Goal: Task Accomplishment & Management: Manage account settings

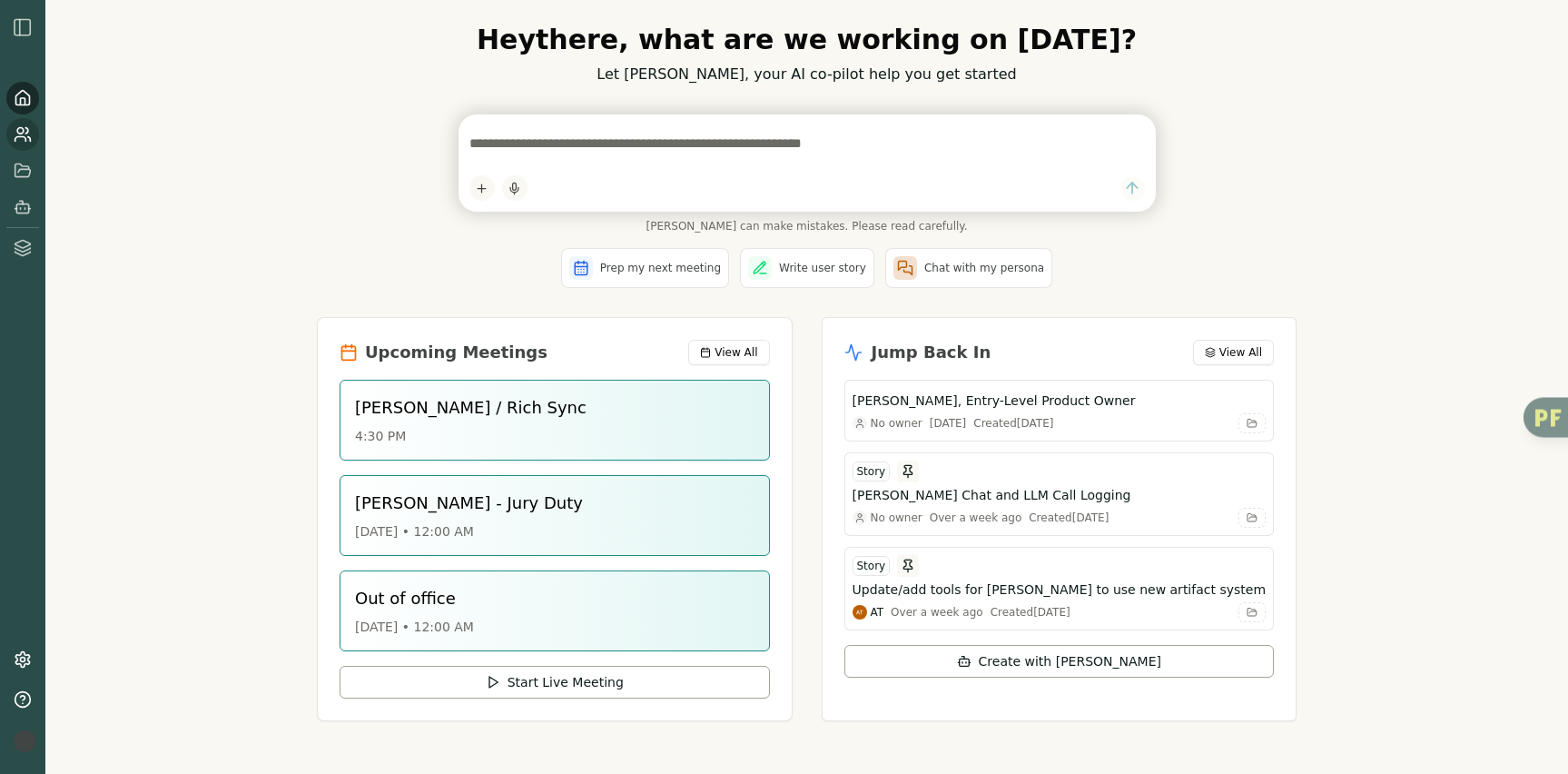
click at [28, 137] on icon at bounding box center [29, 139] width 3 height 5
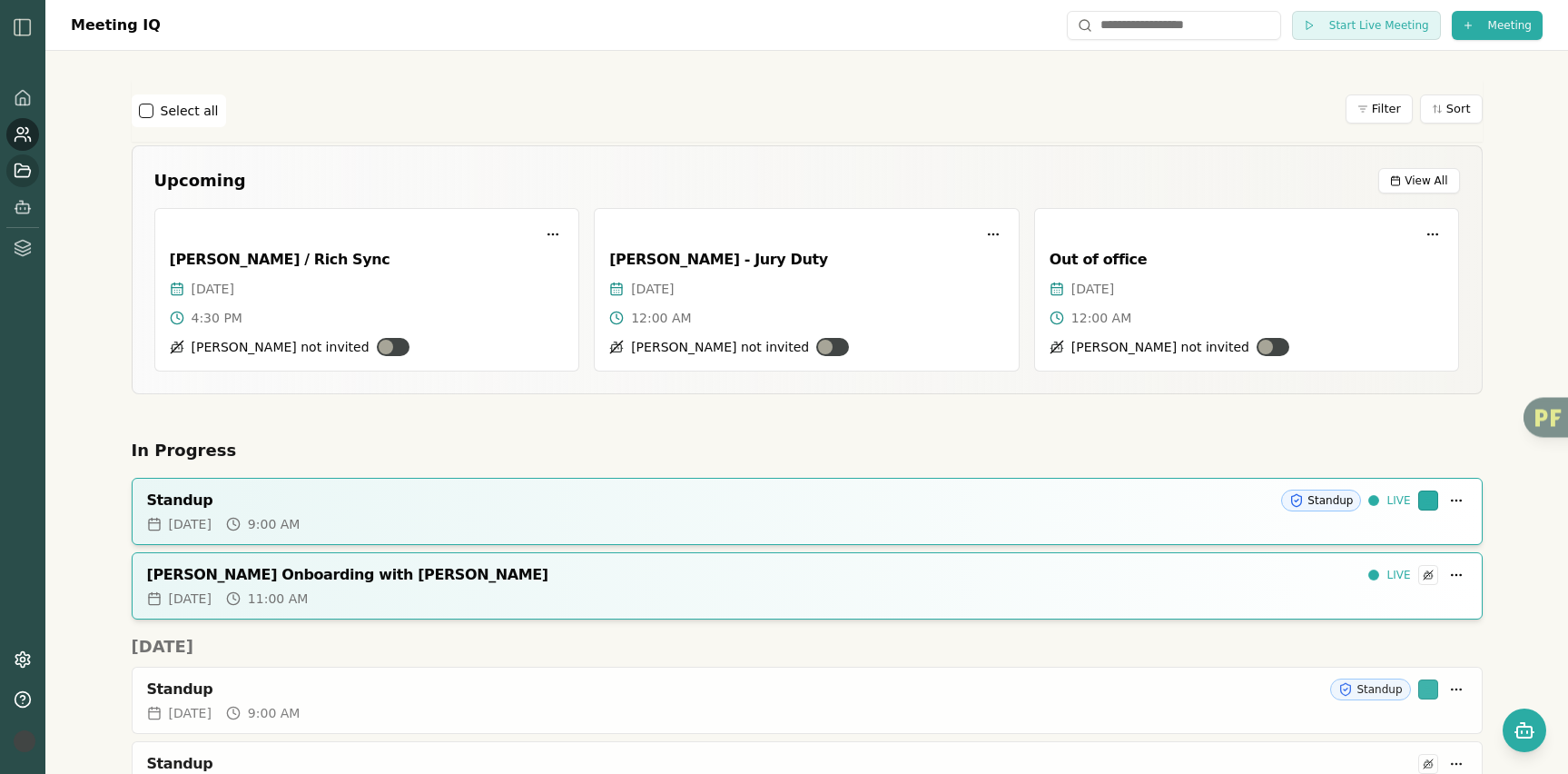
click at [22, 165] on icon at bounding box center [23, 169] width 15 height 12
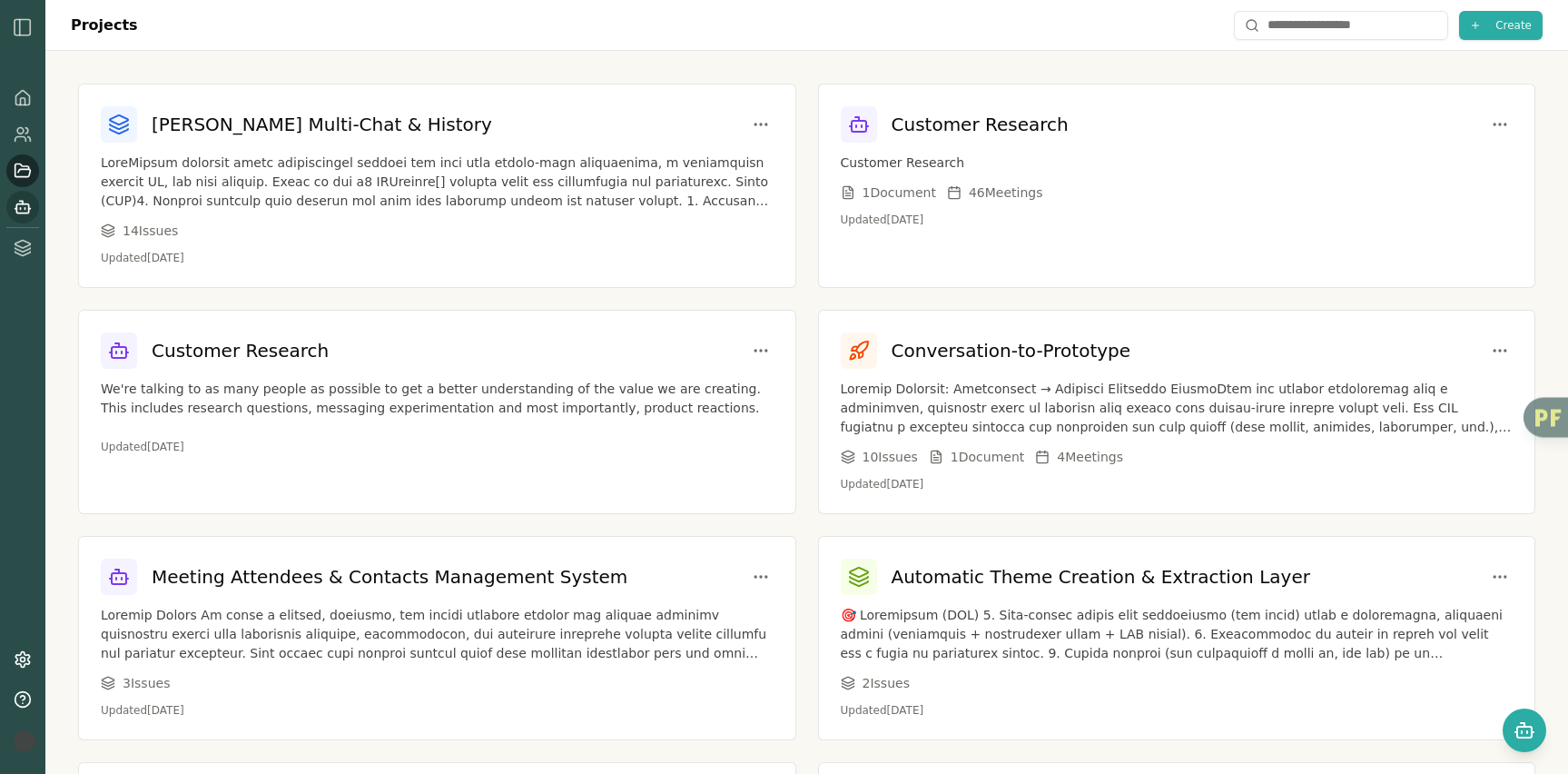
click at [26, 212] on rect at bounding box center [22, 209] width 12 height 9
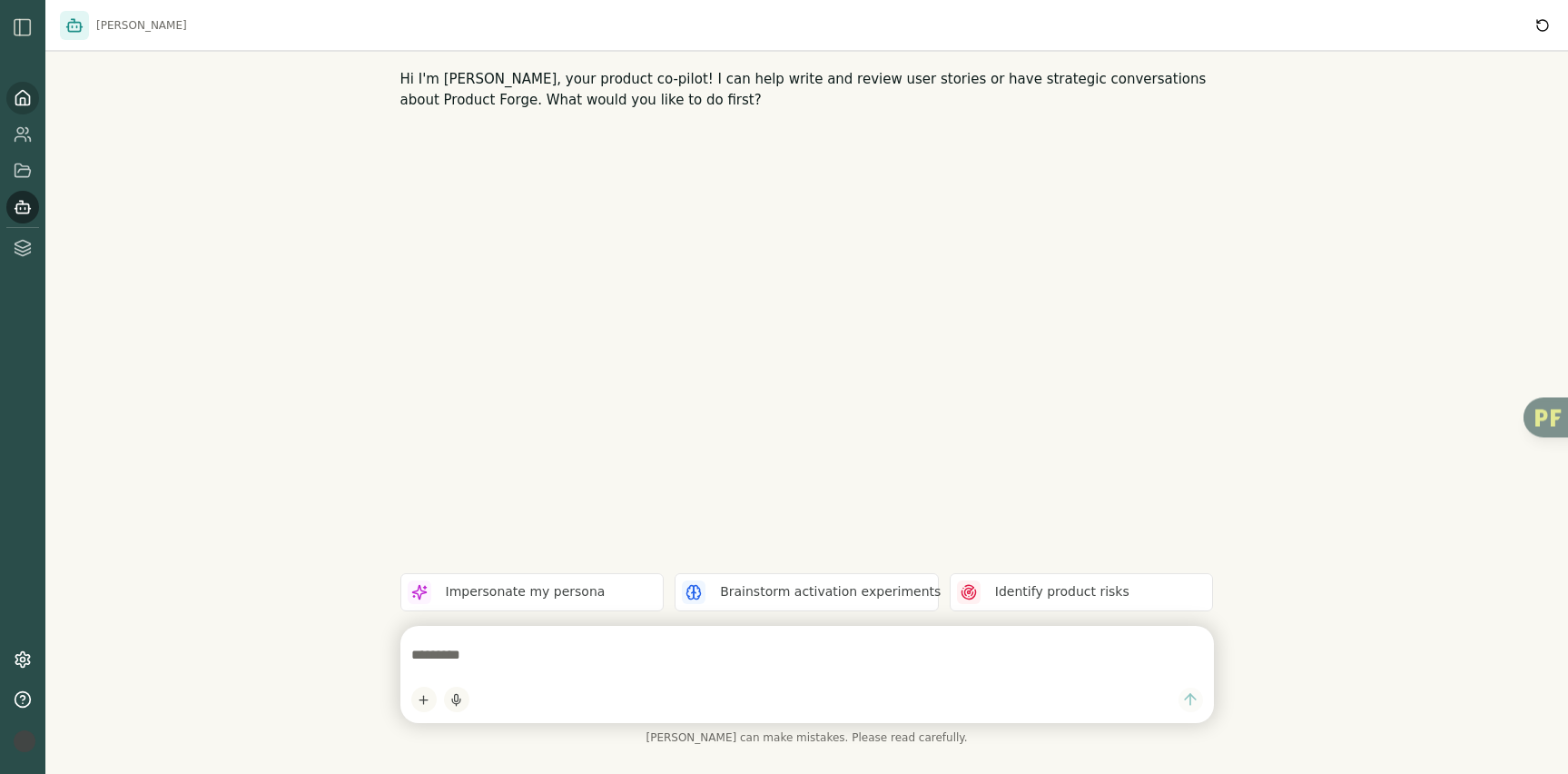
click at [16, 99] on icon at bounding box center [23, 97] width 13 height 14
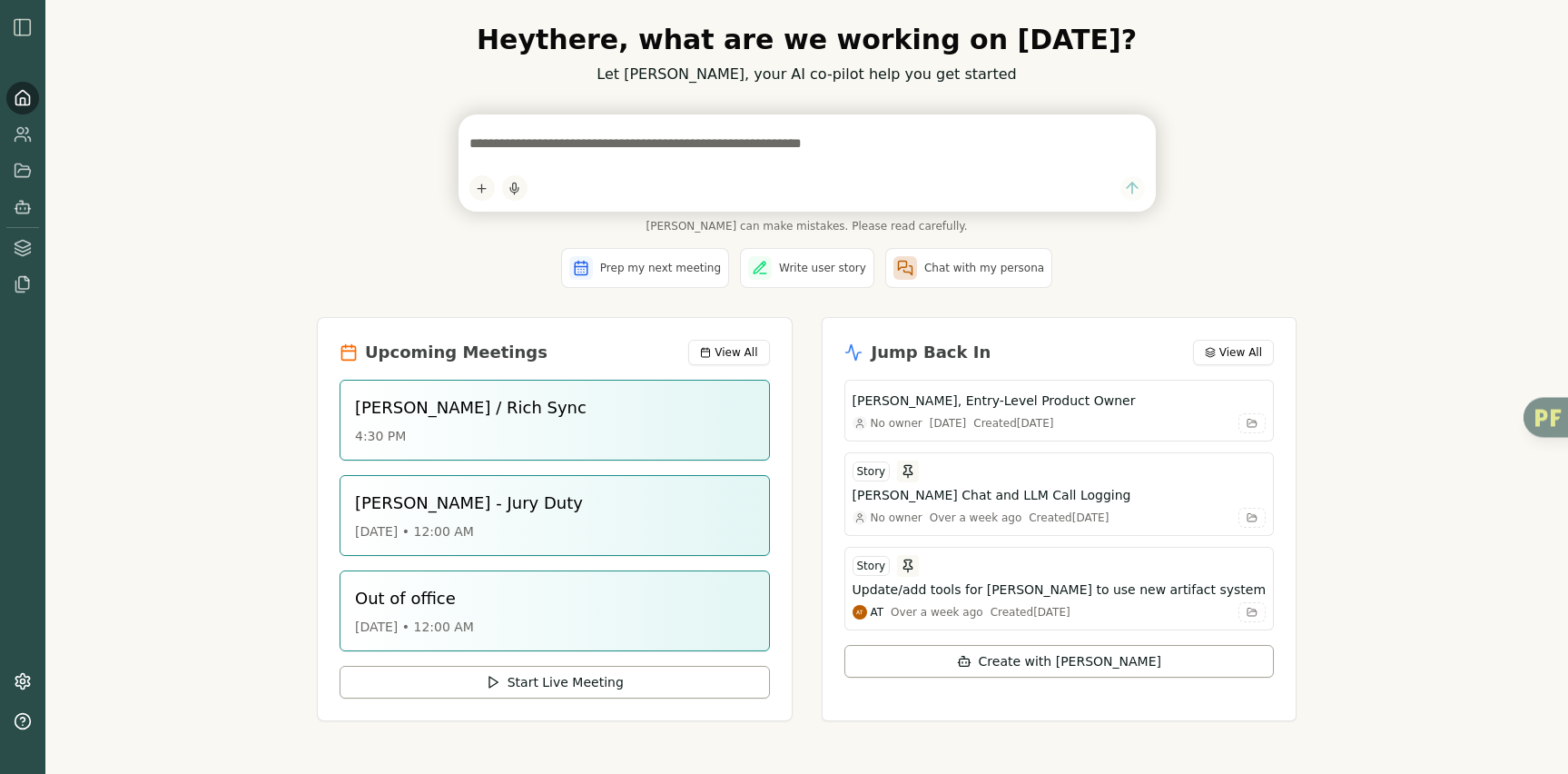
click at [24, 27] on img "button" at bounding box center [23, 26] width 22 height 22
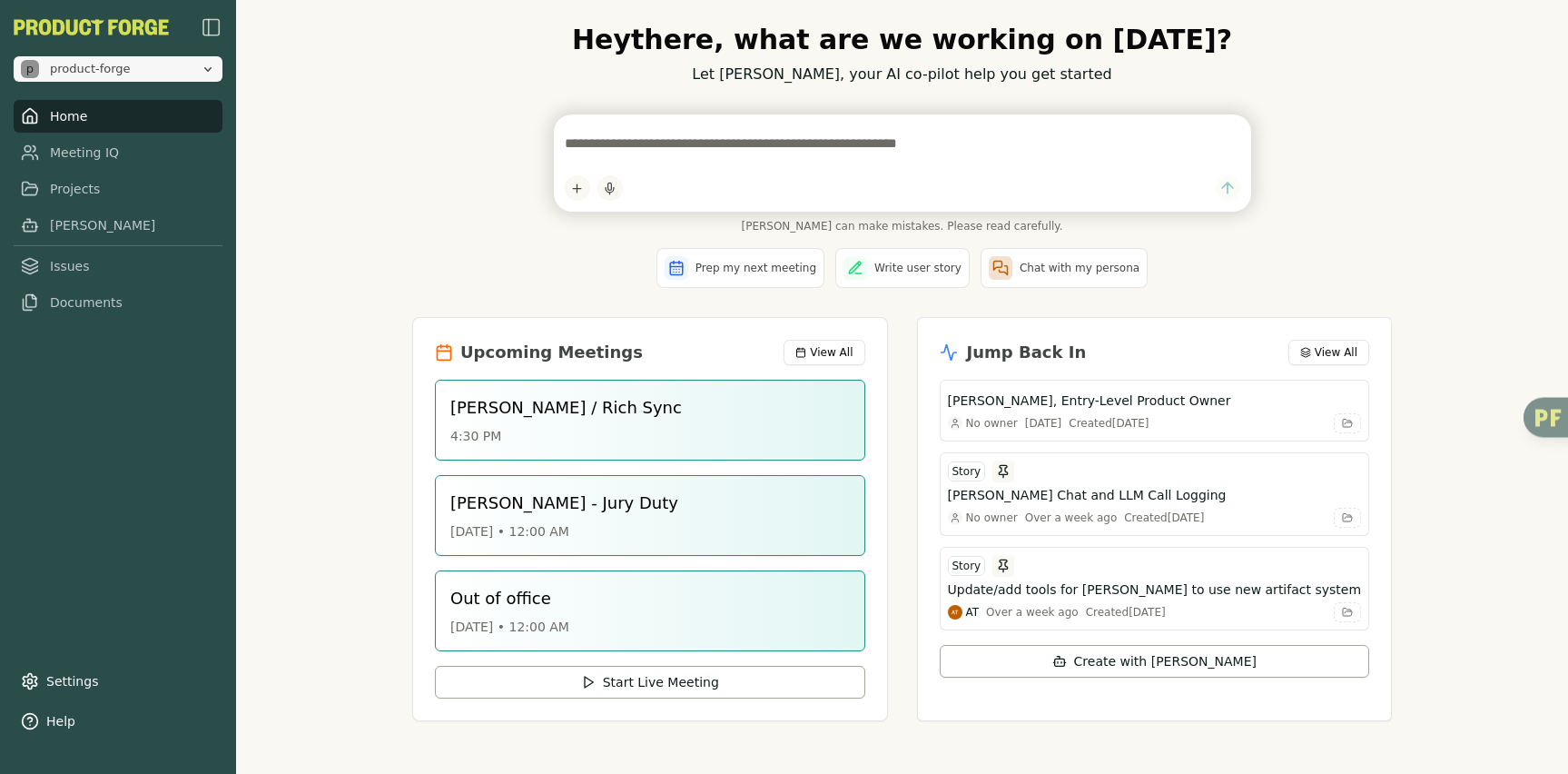
click at [203, 59] on button "p product-forge" at bounding box center [118, 69] width 209 height 25
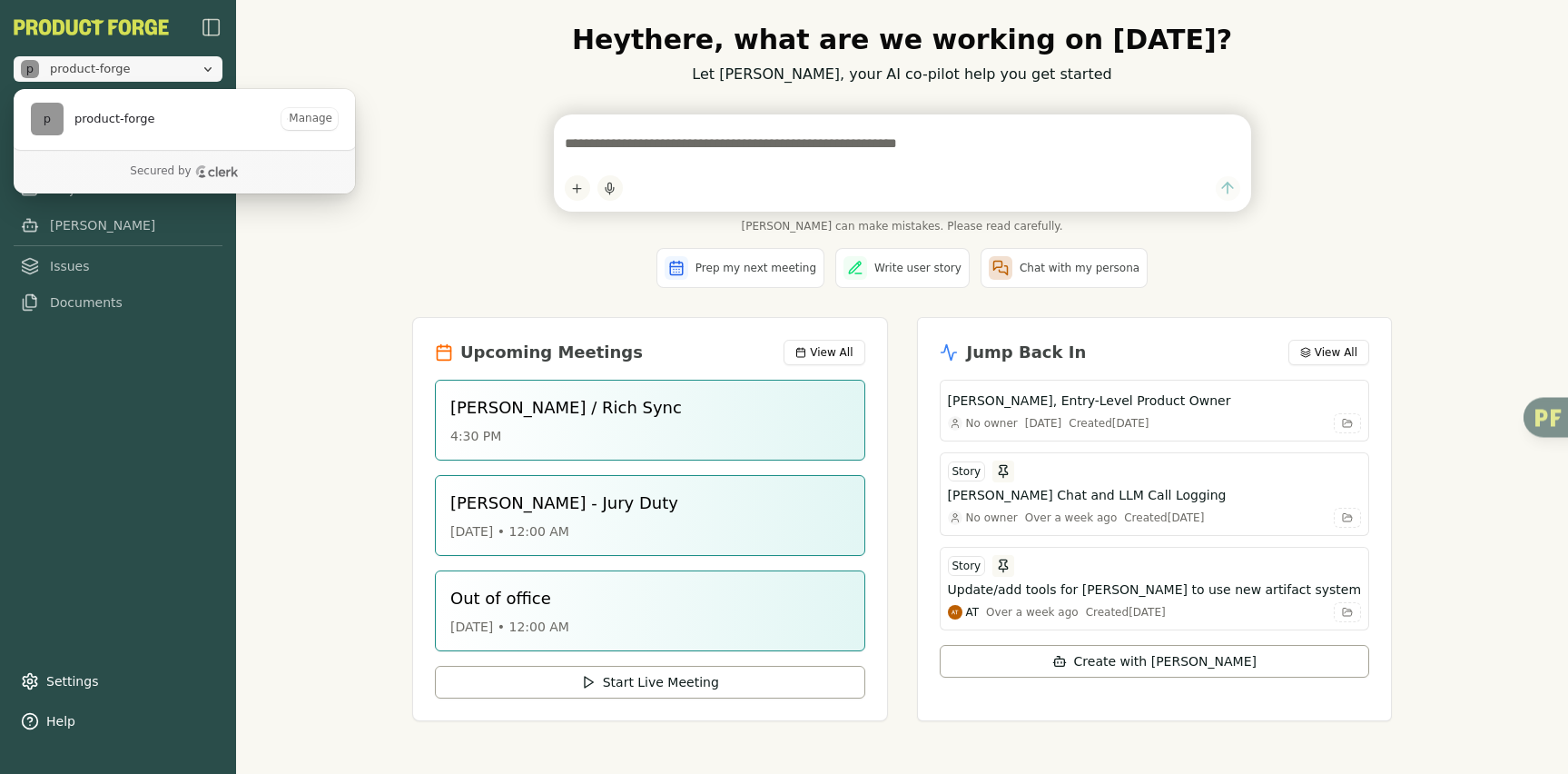
click at [204, 62] on icon "Close organization switcher" at bounding box center [207, 69] width 14 height 14
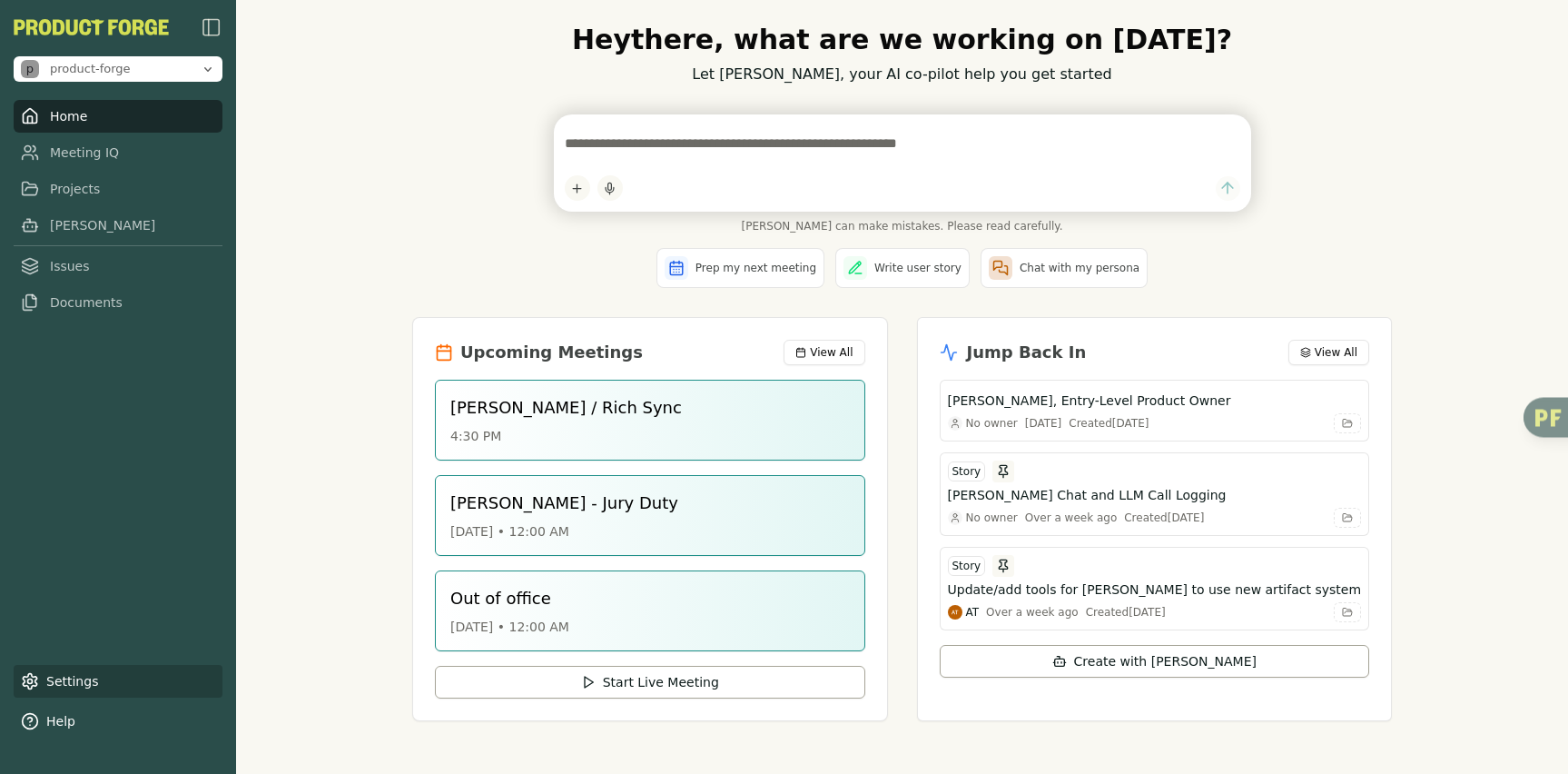
click at [87, 677] on link "Settings" at bounding box center [118, 681] width 209 height 33
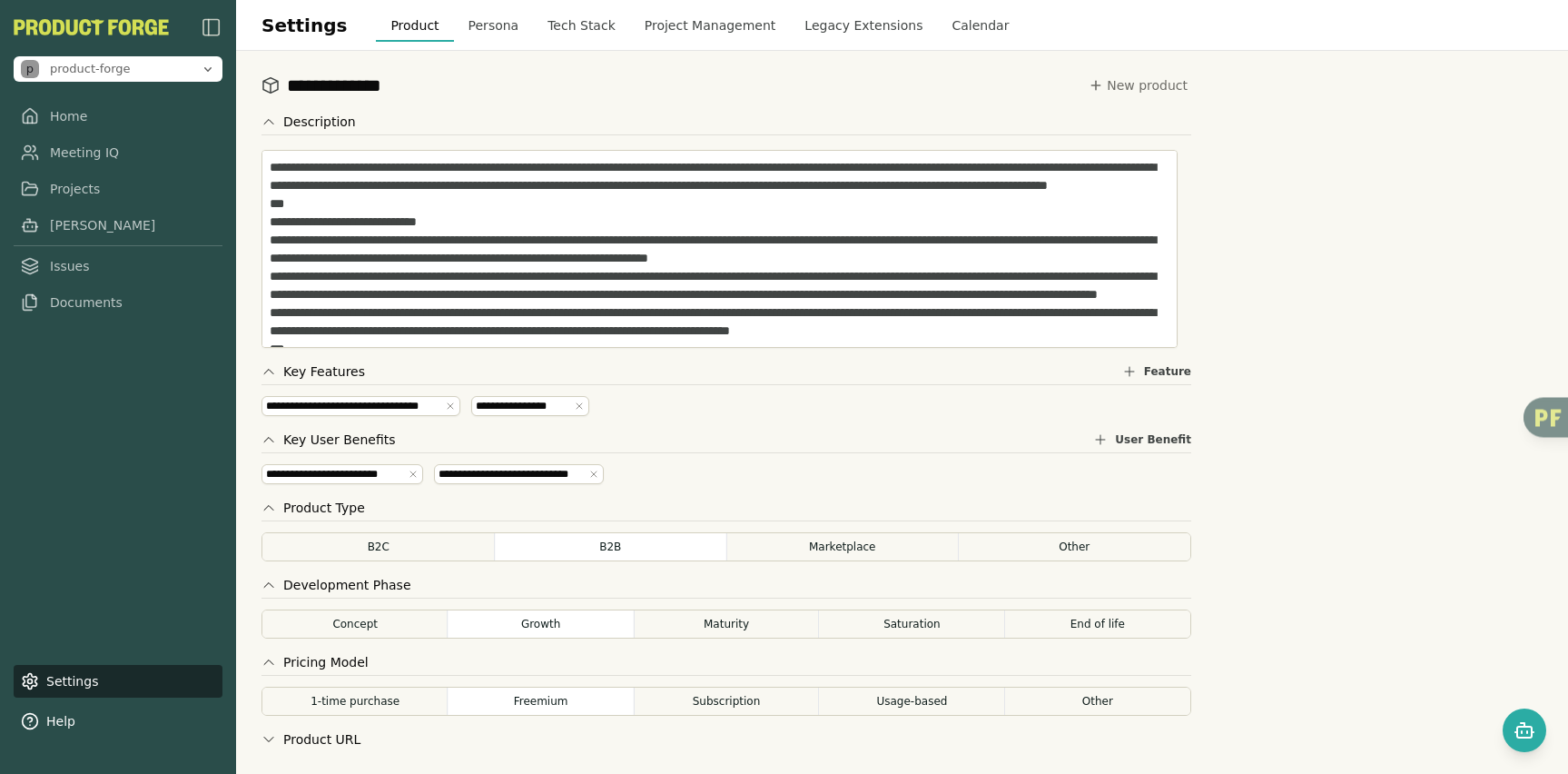
click at [482, 32] on button "Persona" at bounding box center [494, 25] width 80 height 33
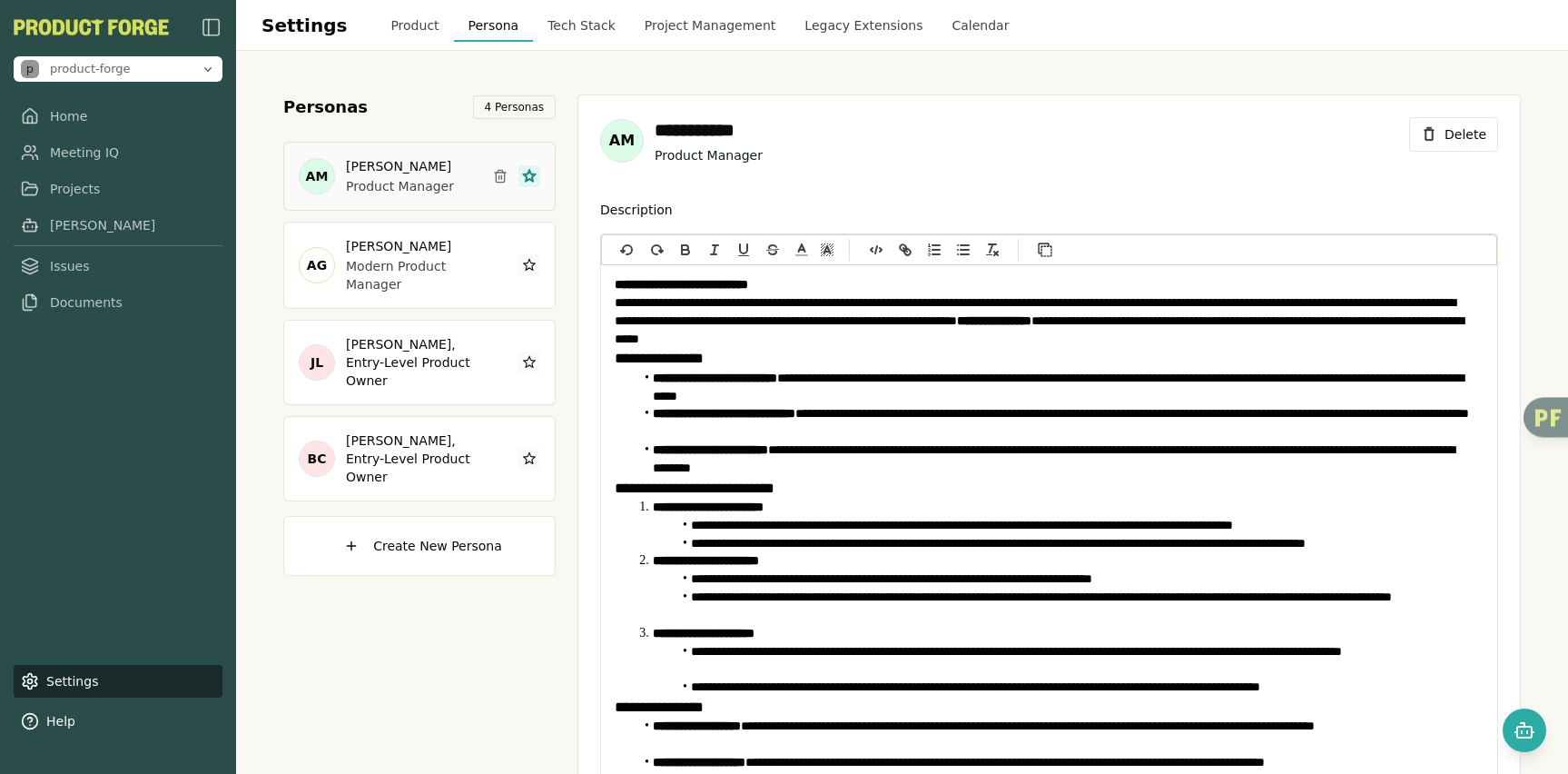
click at [555, 29] on button "Tech Stack" at bounding box center [581, 25] width 97 height 33
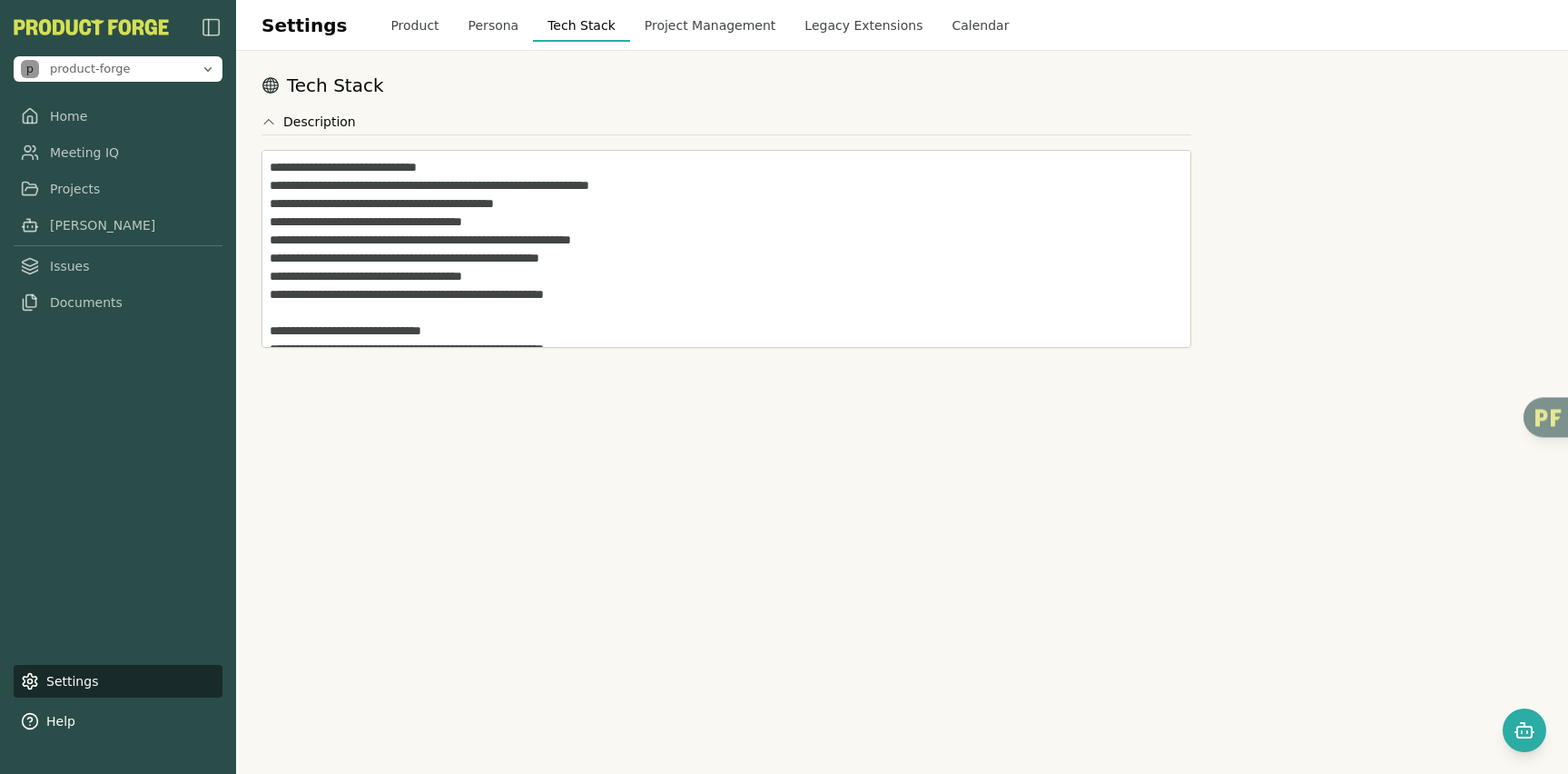
click at [683, 28] on button "Project Management" at bounding box center [710, 25] width 161 height 33
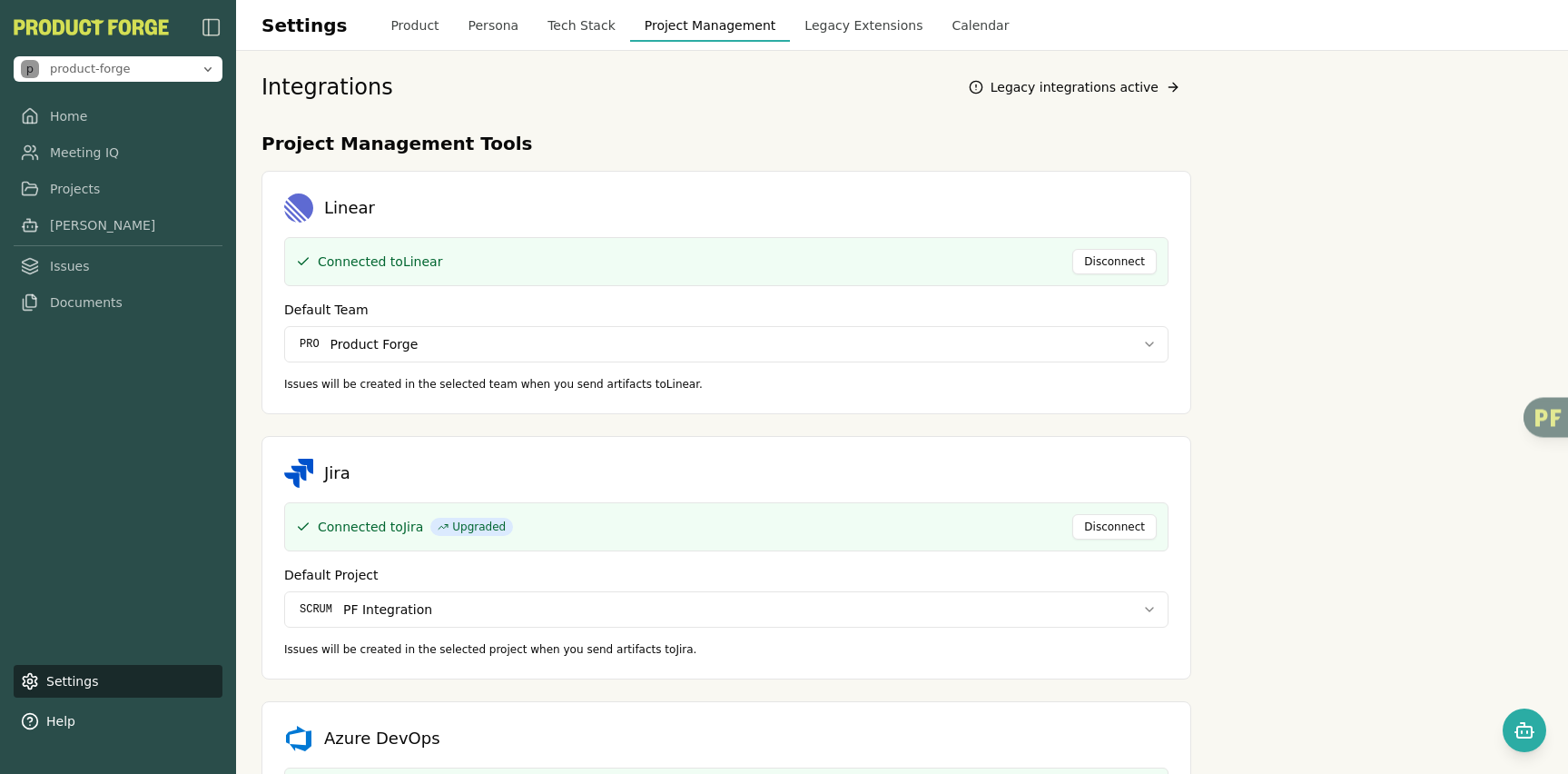
click at [841, 35] on button "Legacy Extensions" at bounding box center [863, 25] width 147 height 33
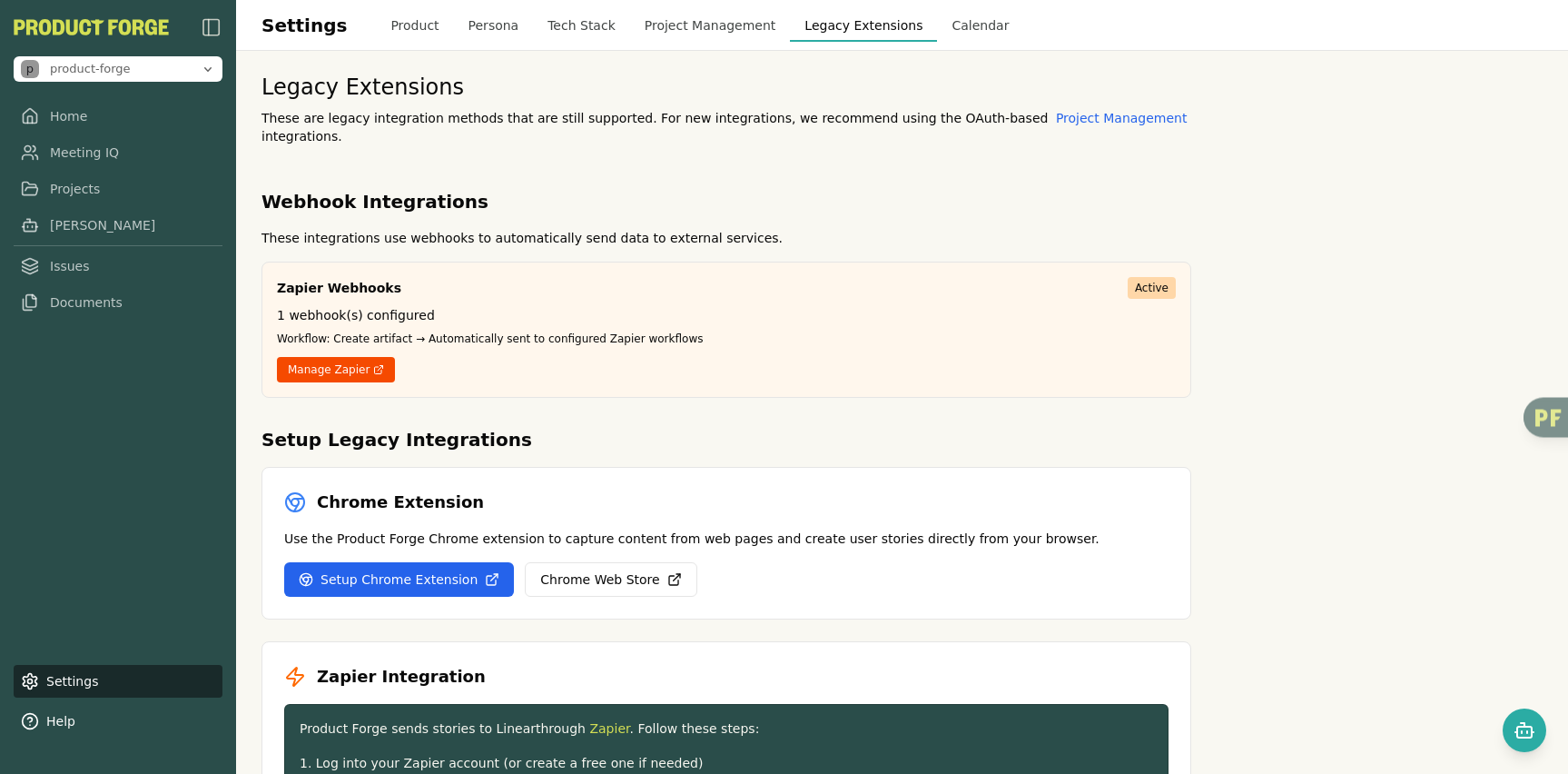
click at [956, 26] on button "Calendar" at bounding box center [980, 25] width 87 height 33
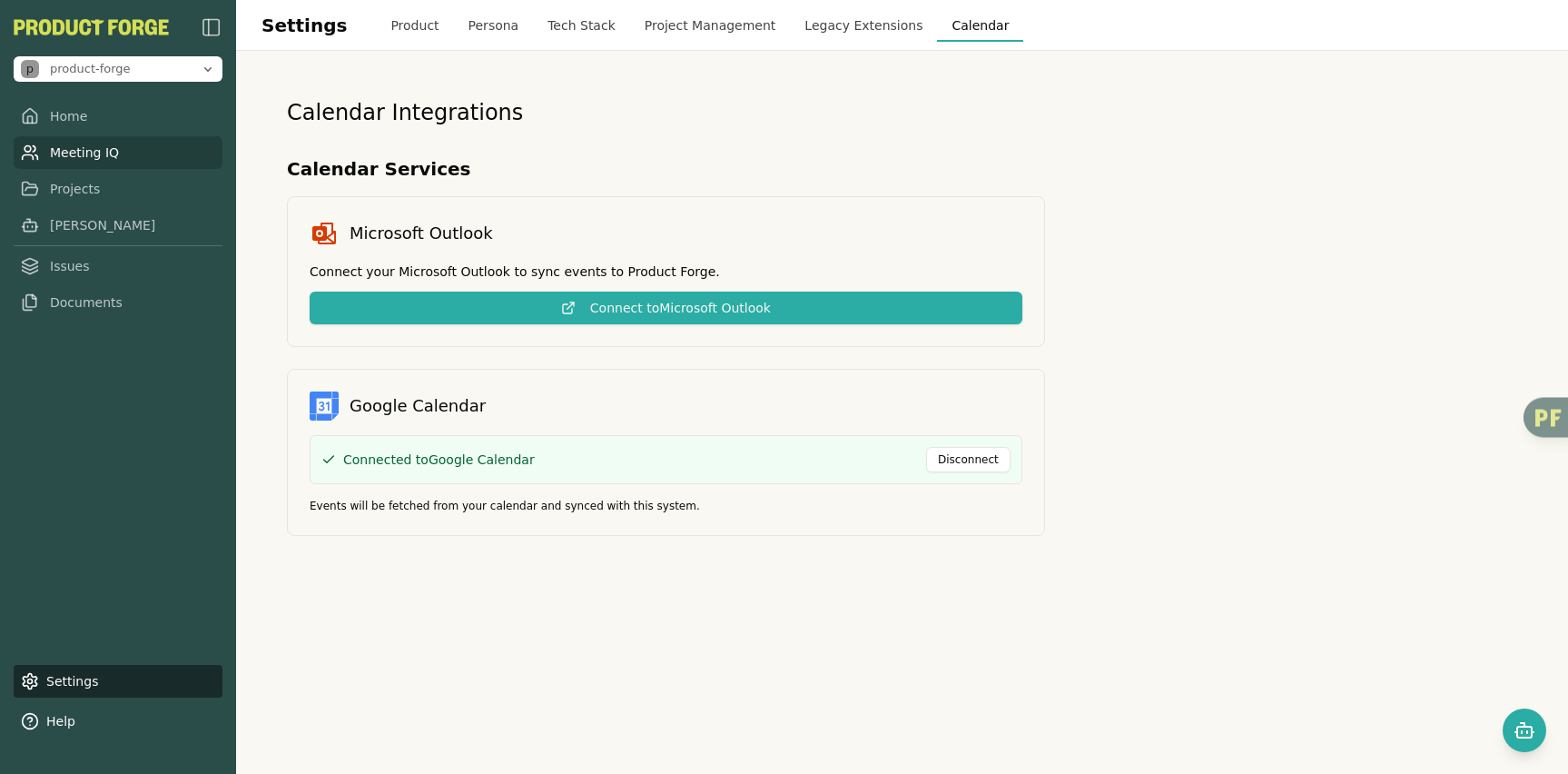
click at [57, 151] on link "Meeting IQ" at bounding box center [118, 153] width 209 height 33
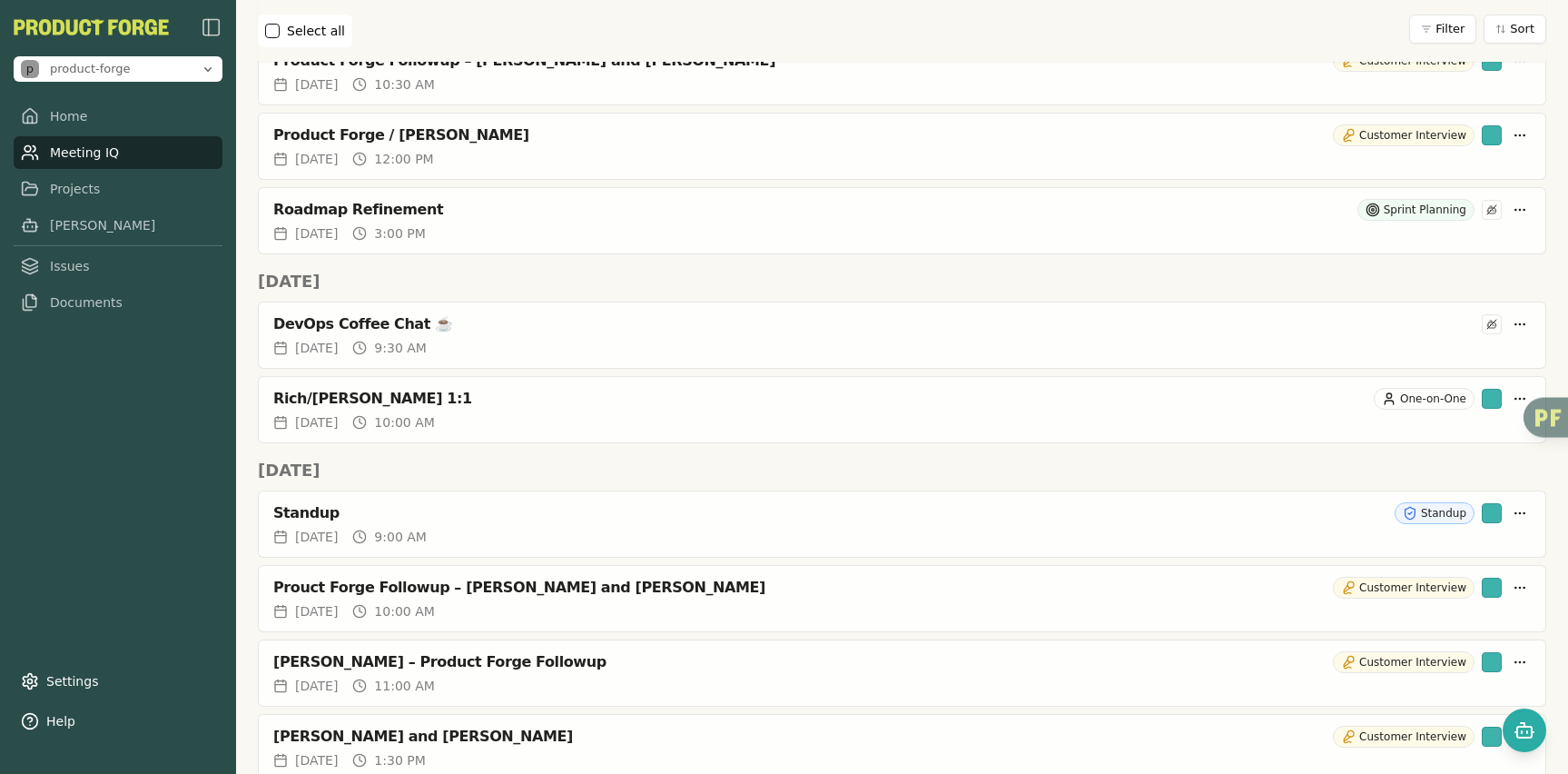
scroll to position [1723, 0]
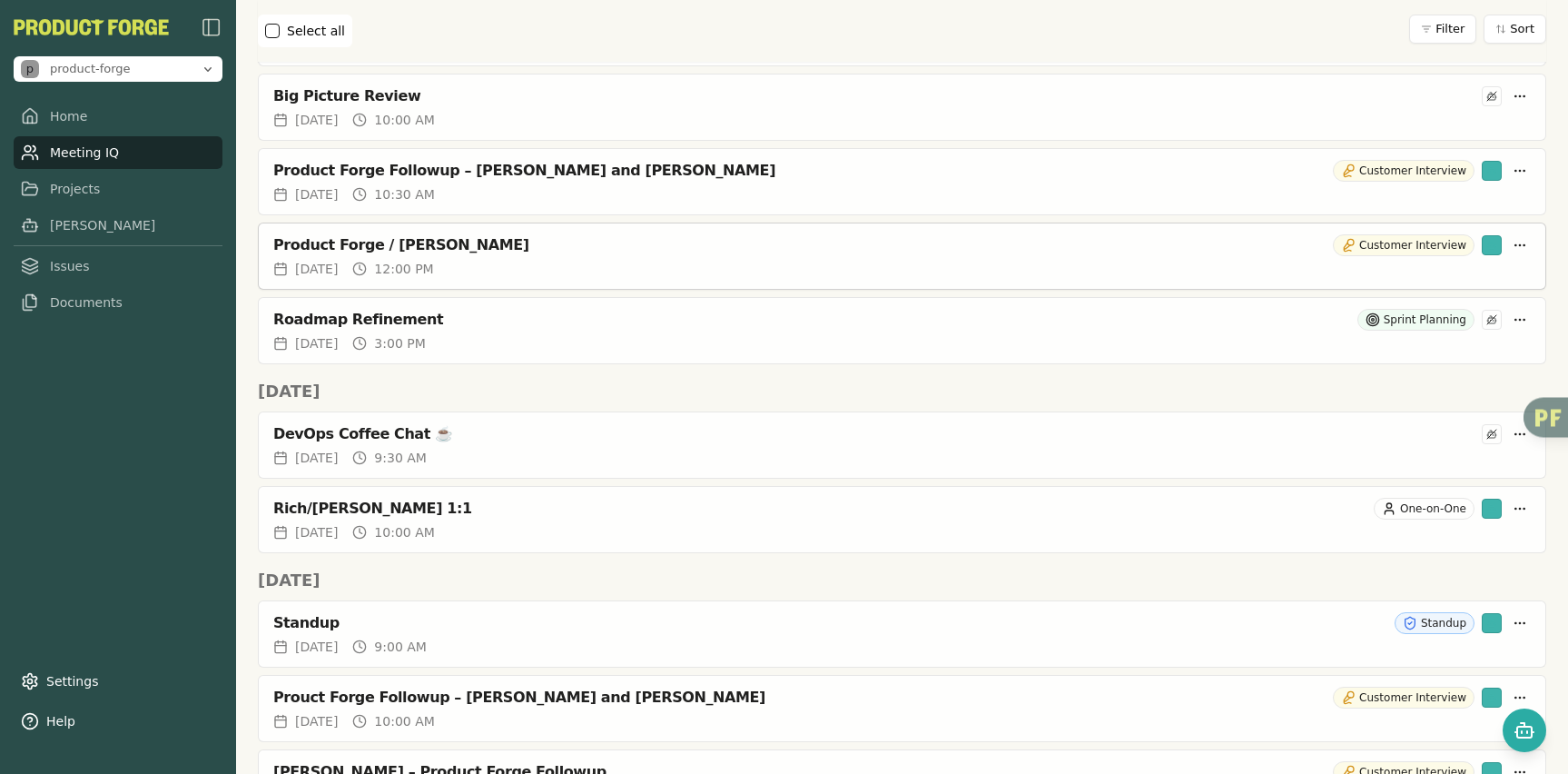
click at [468, 243] on div "Product Forge / Evan Followup" at bounding box center [799, 245] width 1053 height 18
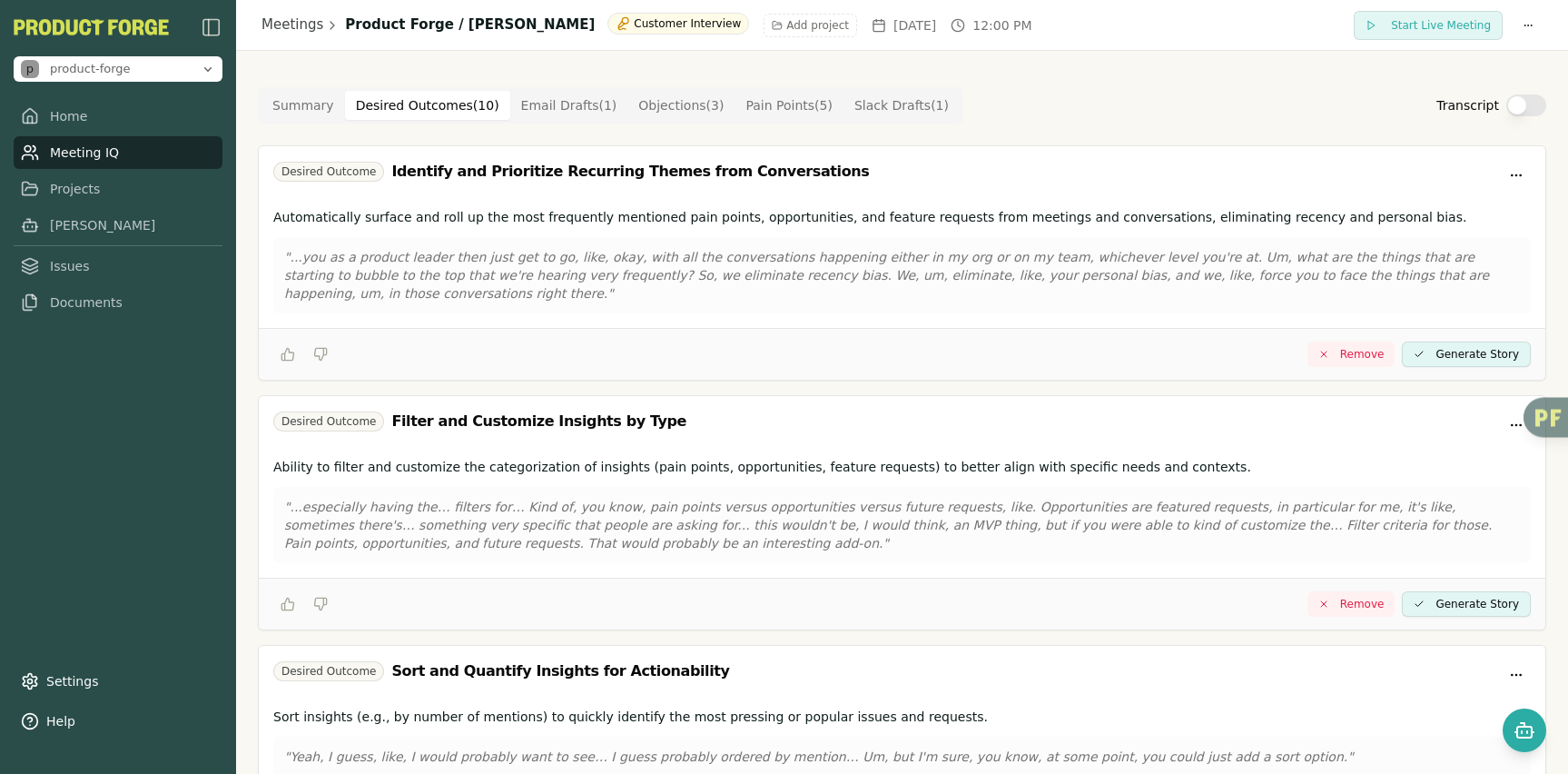
click at [430, 101] on Outcome "Desired Outcomes ( 10 )" at bounding box center [427, 105] width 165 height 29
click at [289, 26] on link "Meetings" at bounding box center [292, 25] width 62 height 21
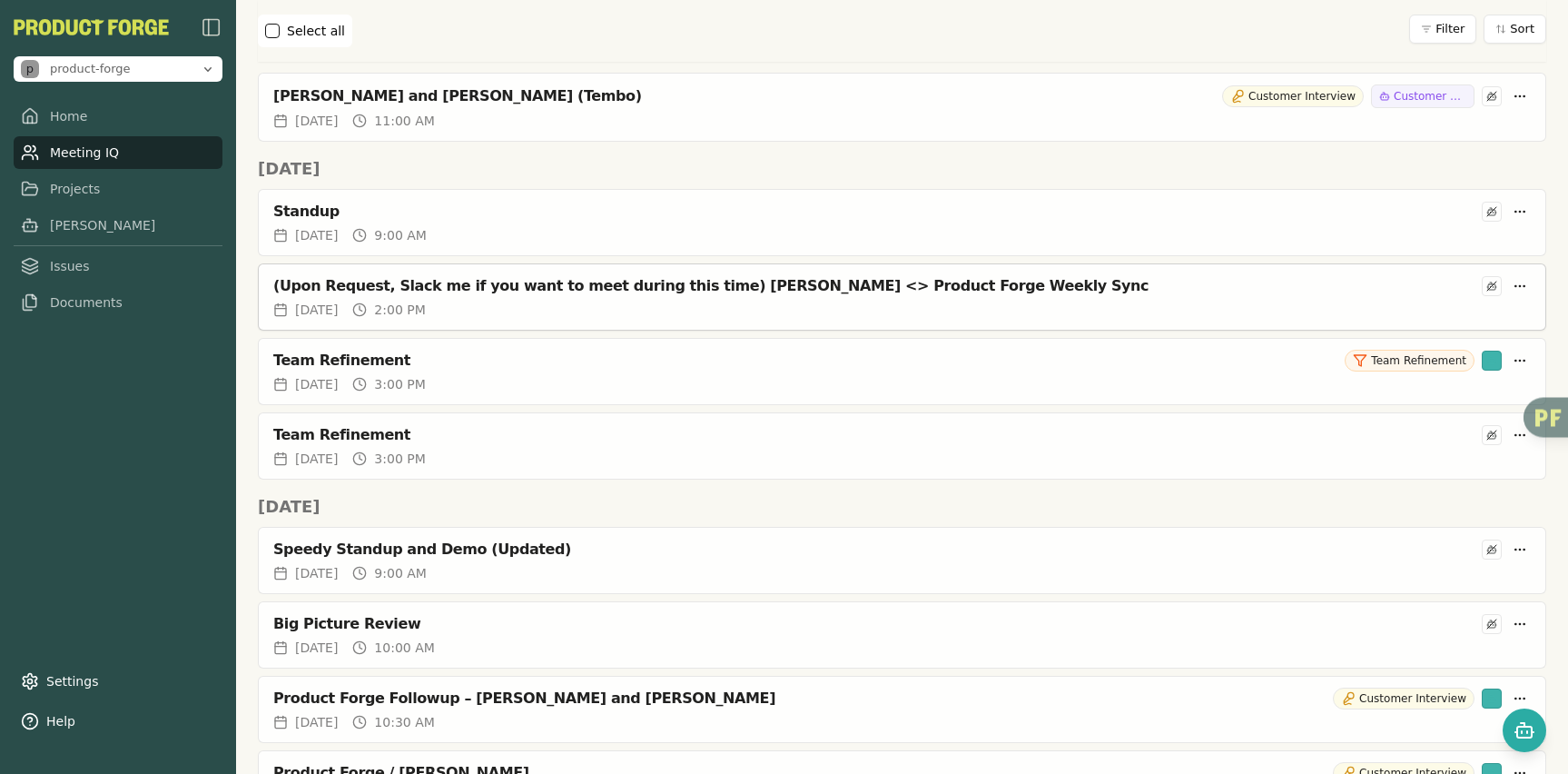
scroll to position [1231, 0]
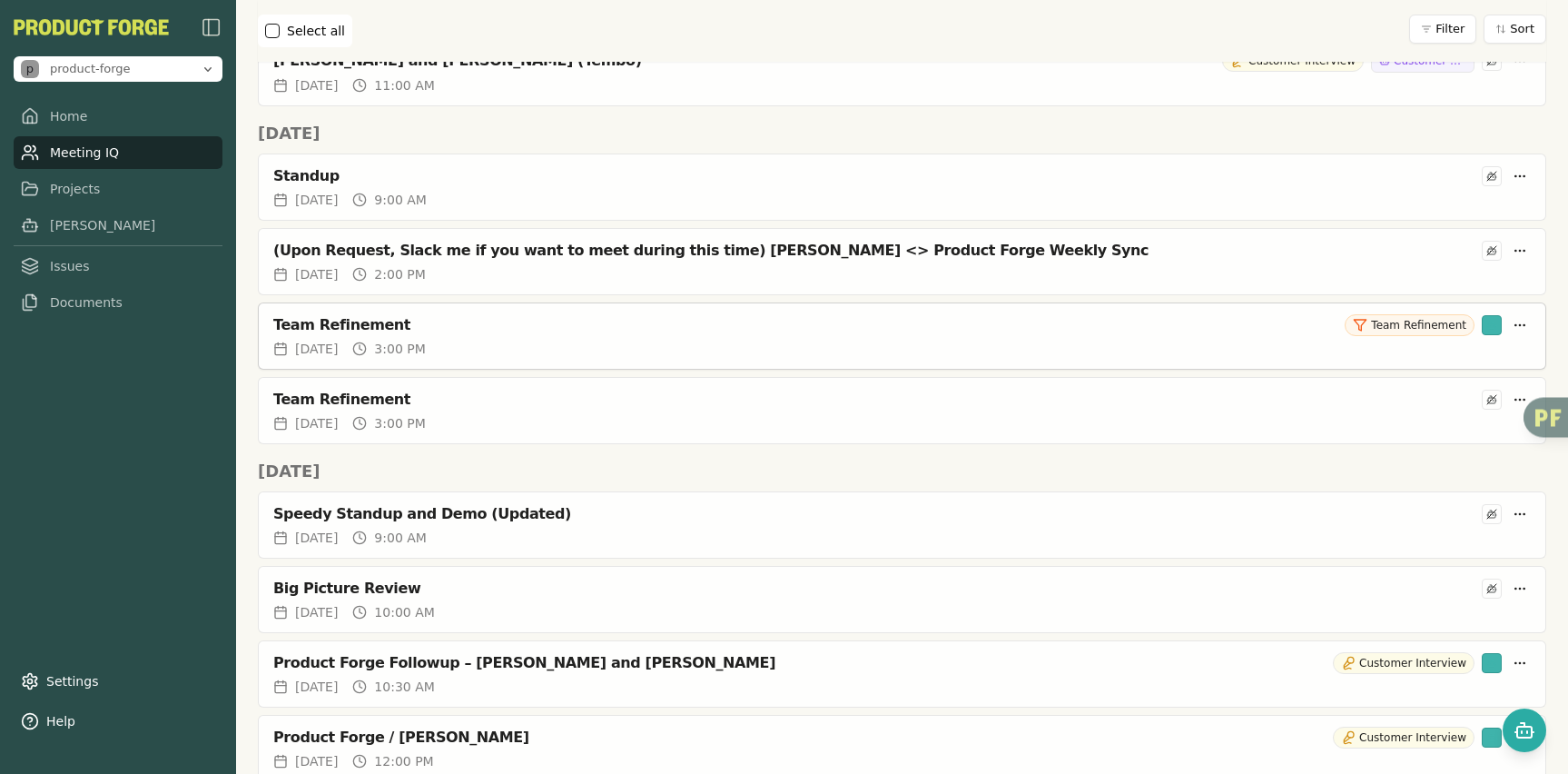
click at [347, 319] on div "Team Refinement" at bounding box center [805, 324] width 1064 height 18
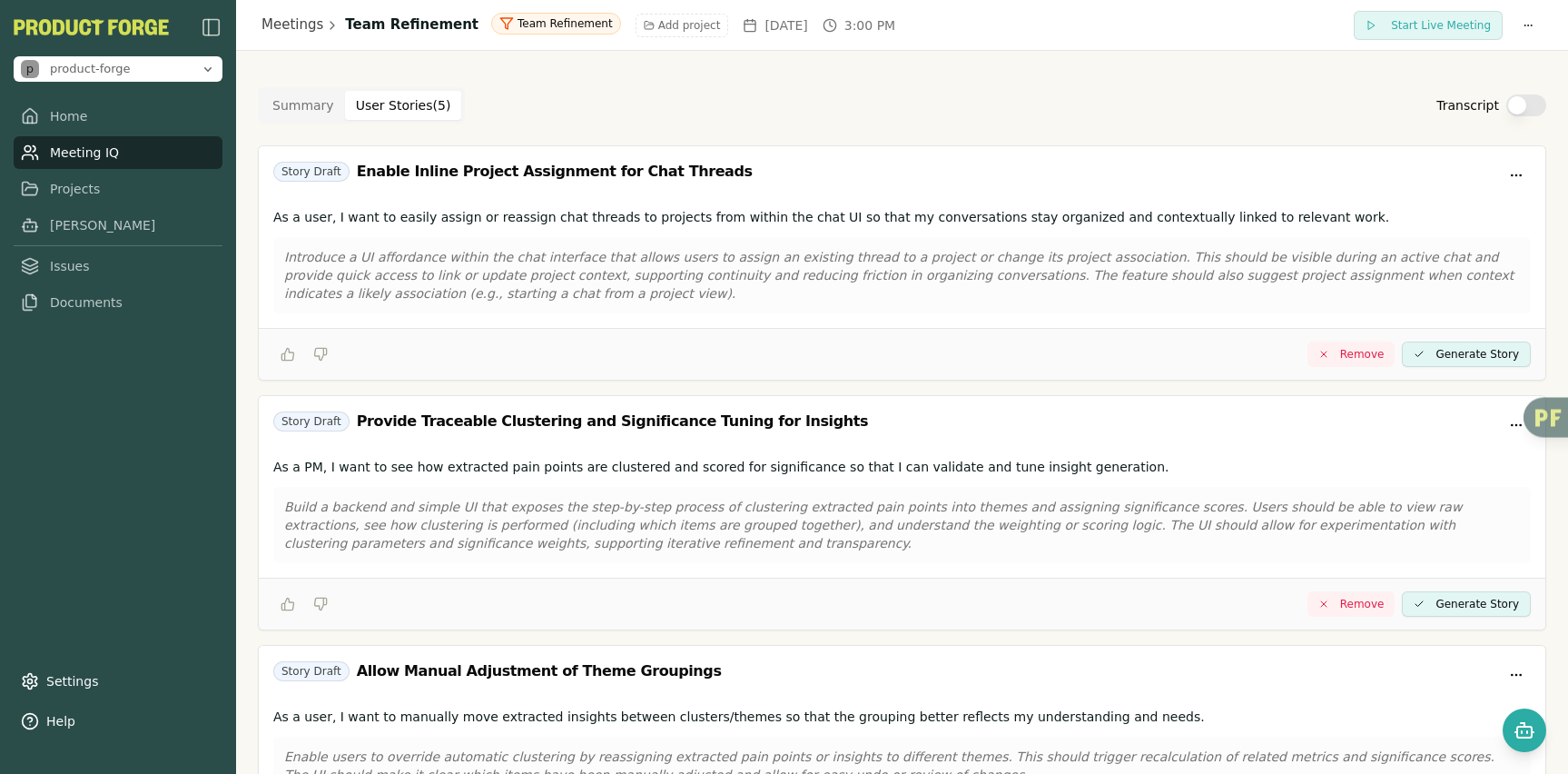
click at [393, 106] on Story "User Stories ( 5 )" at bounding box center [403, 105] width 117 height 29
click at [1513, 103] on button "Transcript" at bounding box center [1526, 105] width 40 height 22
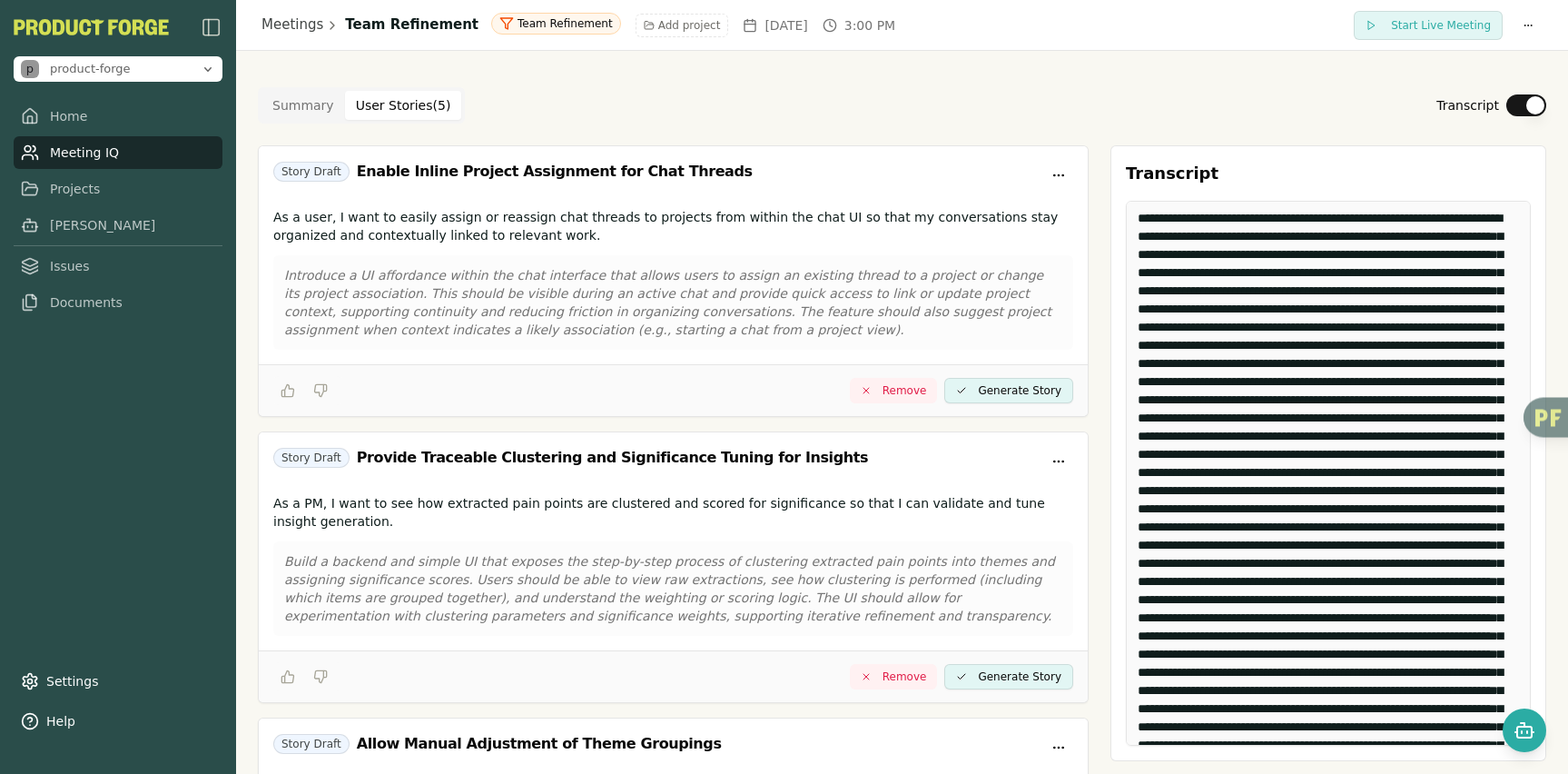
click at [1519, 103] on button "Transcript" at bounding box center [1526, 105] width 40 height 22
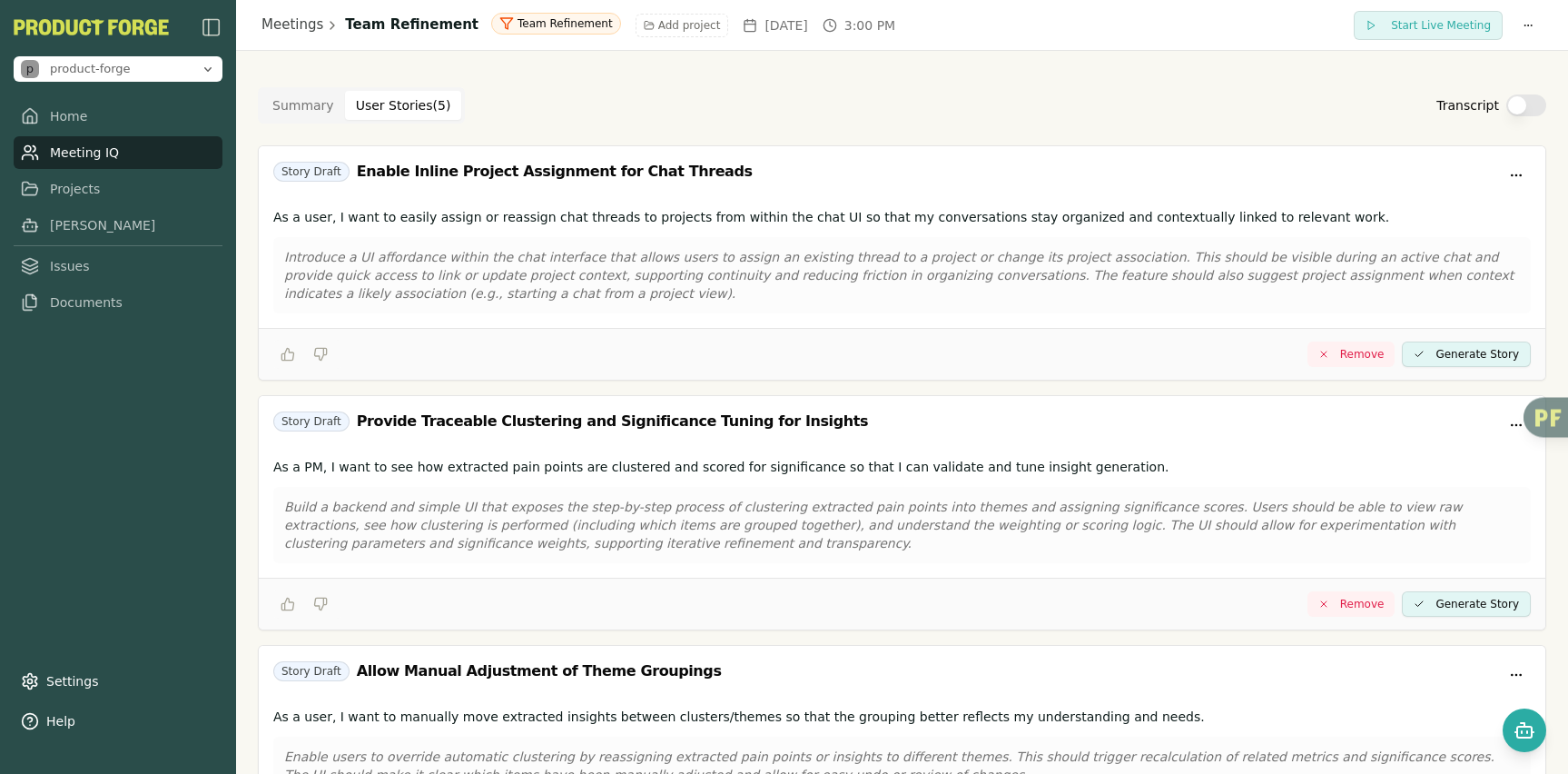
click at [297, 99] on button "Summary" at bounding box center [302, 105] width 84 height 29
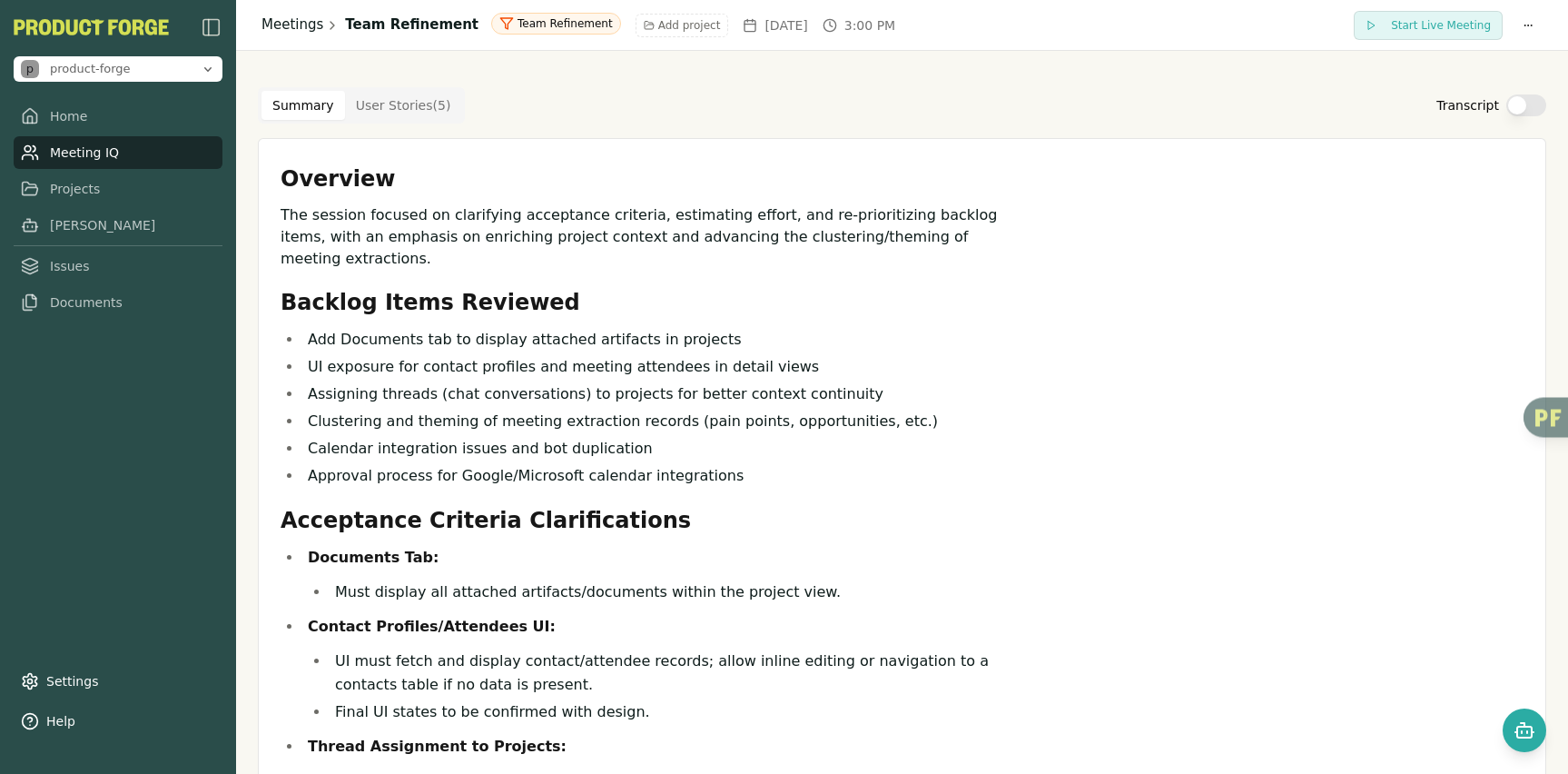
click at [283, 14] on link "Meetings" at bounding box center [292, 25] width 62 height 21
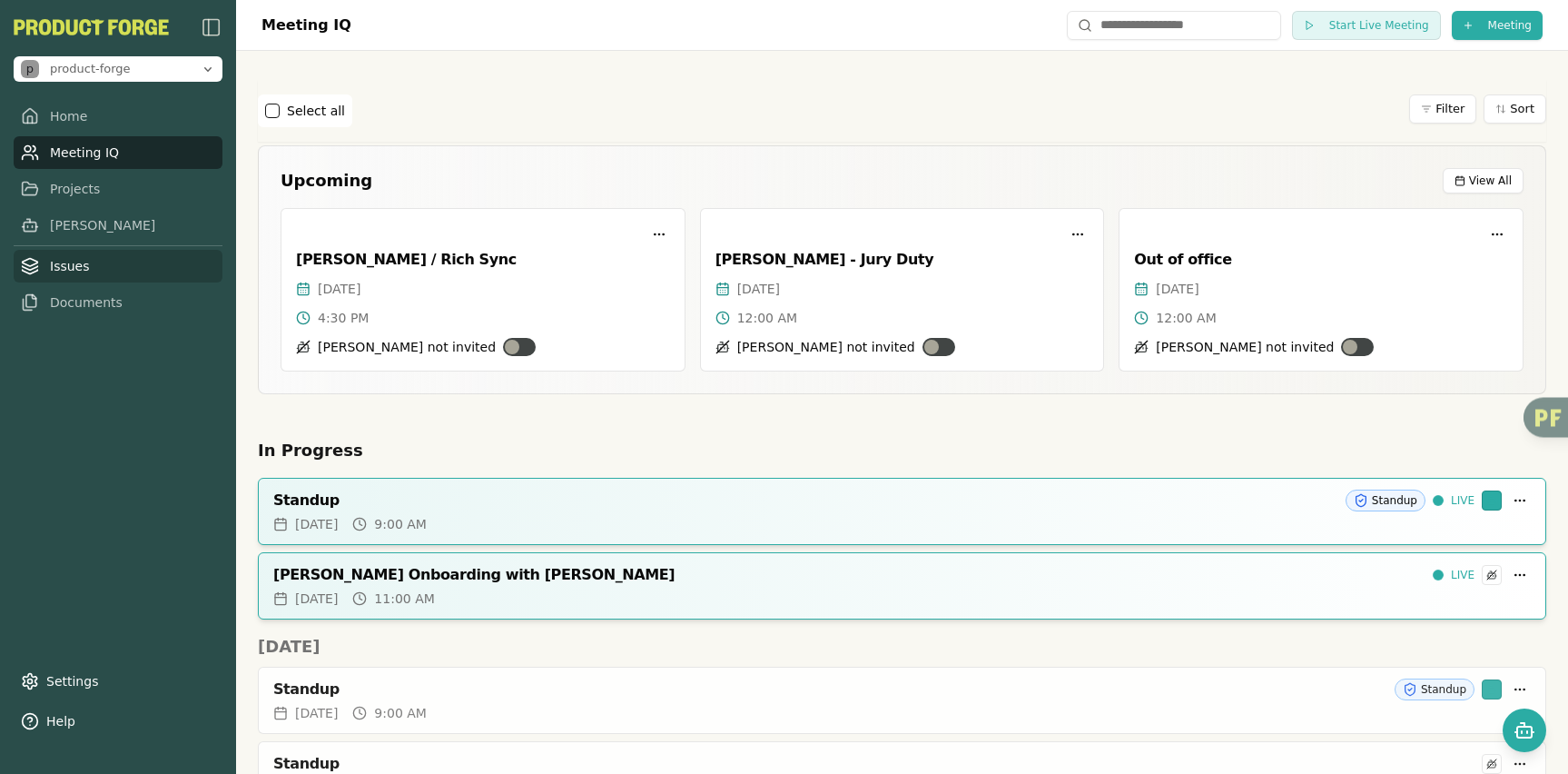
click at [80, 268] on link "Issues" at bounding box center [118, 266] width 209 height 33
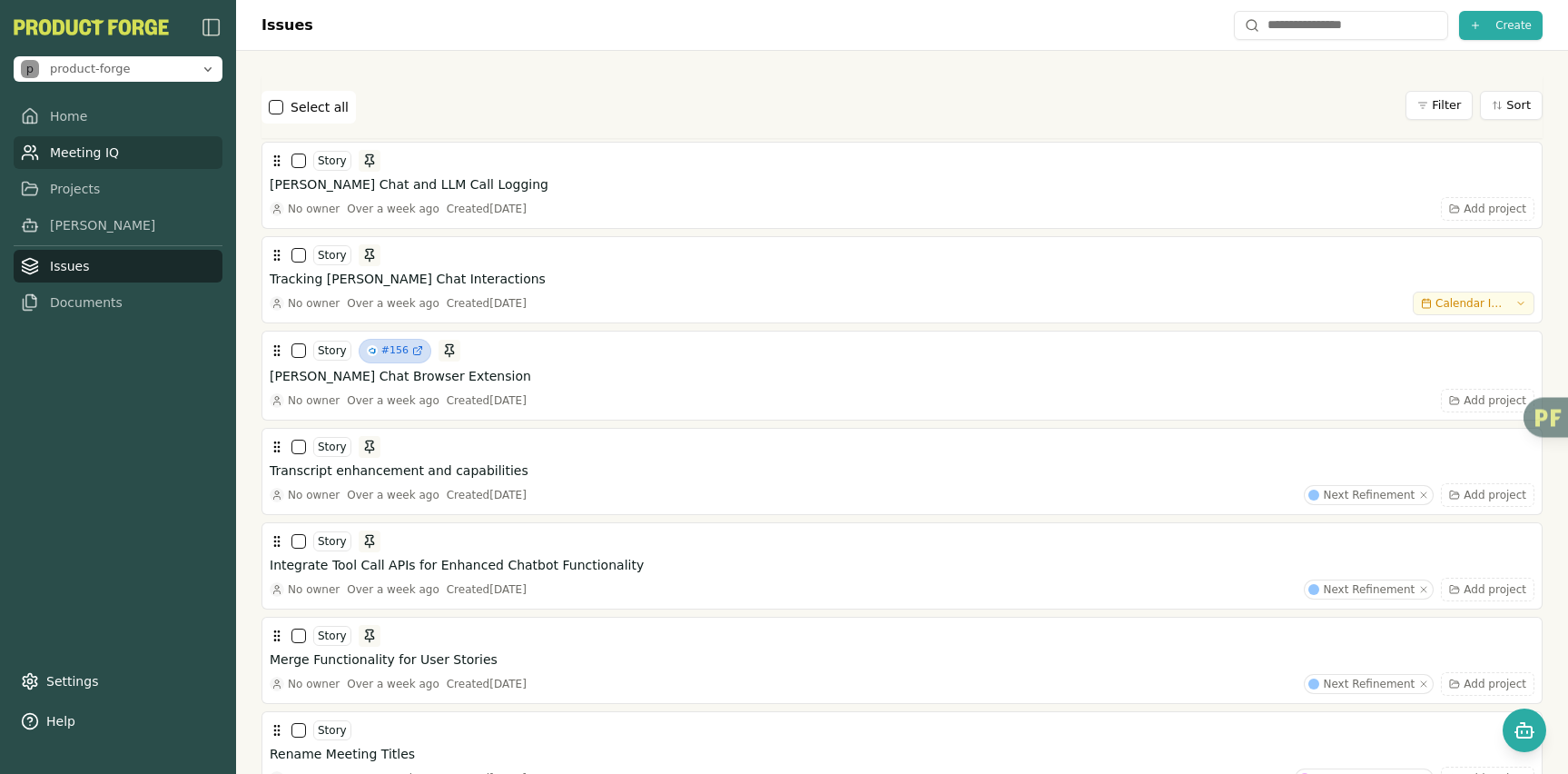
click at [41, 148] on link "Meeting IQ" at bounding box center [118, 153] width 209 height 33
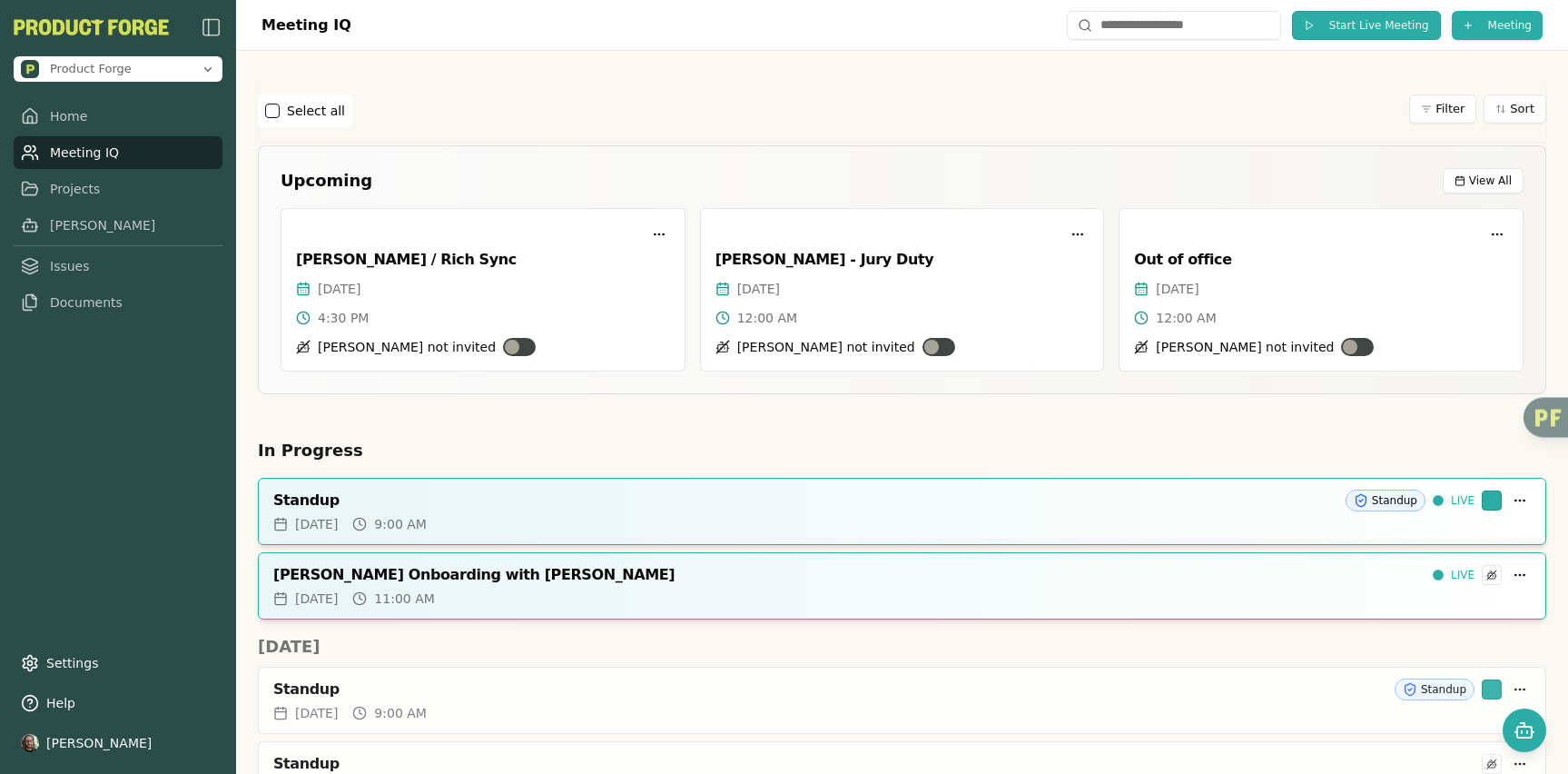
click at [1352, 26] on span "Start Live Meeting" at bounding box center [1380, 25] width 100 height 14
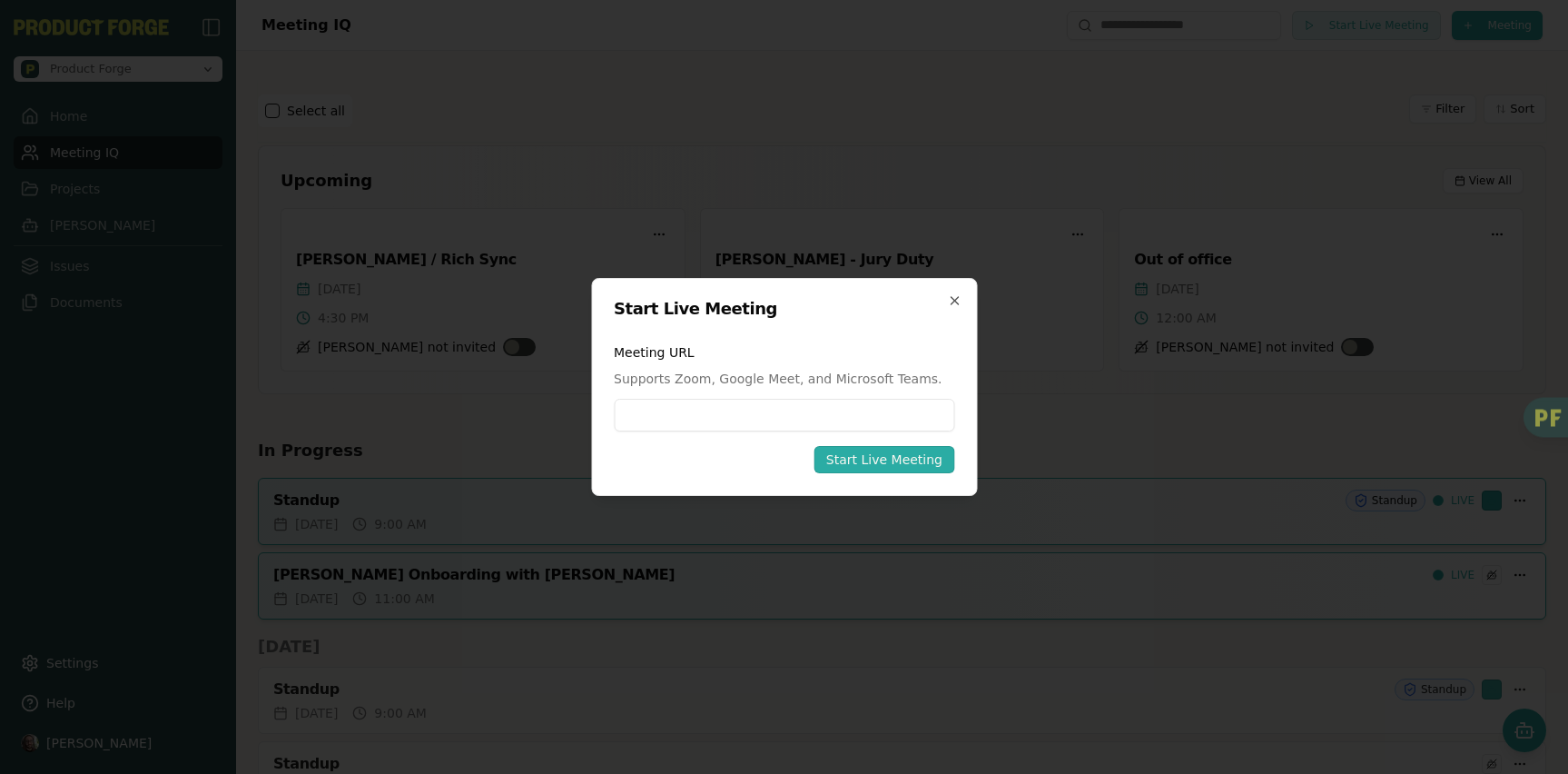
click at [709, 418] on input at bounding box center [783, 415] width 340 height 33
type input "**********"
click at [896, 460] on div "Start Live Meeting" at bounding box center [884, 459] width 116 height 18
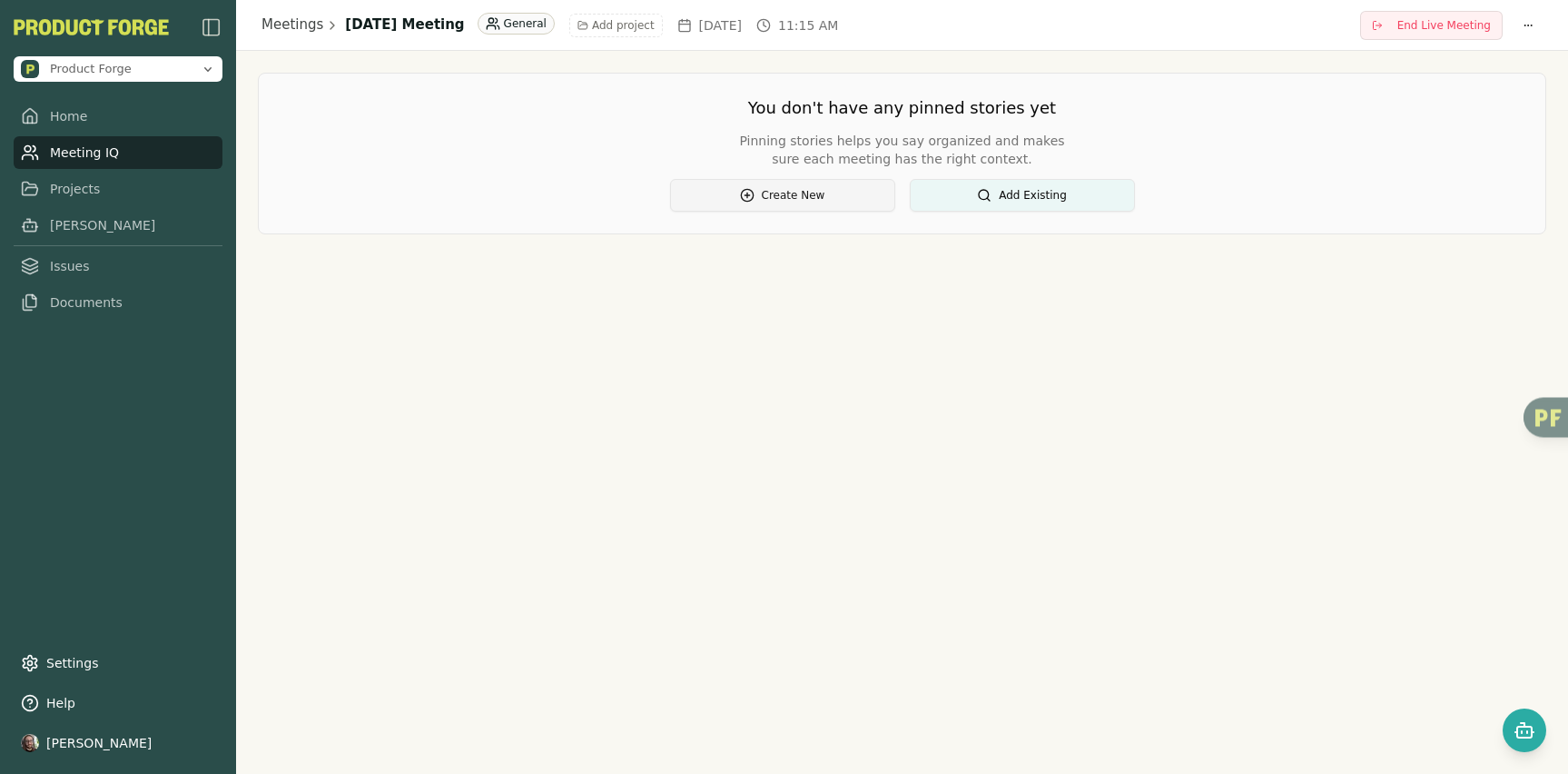
click at [808, 196] on button "Create New" at bounding box center [782, 195] width 225 height 33
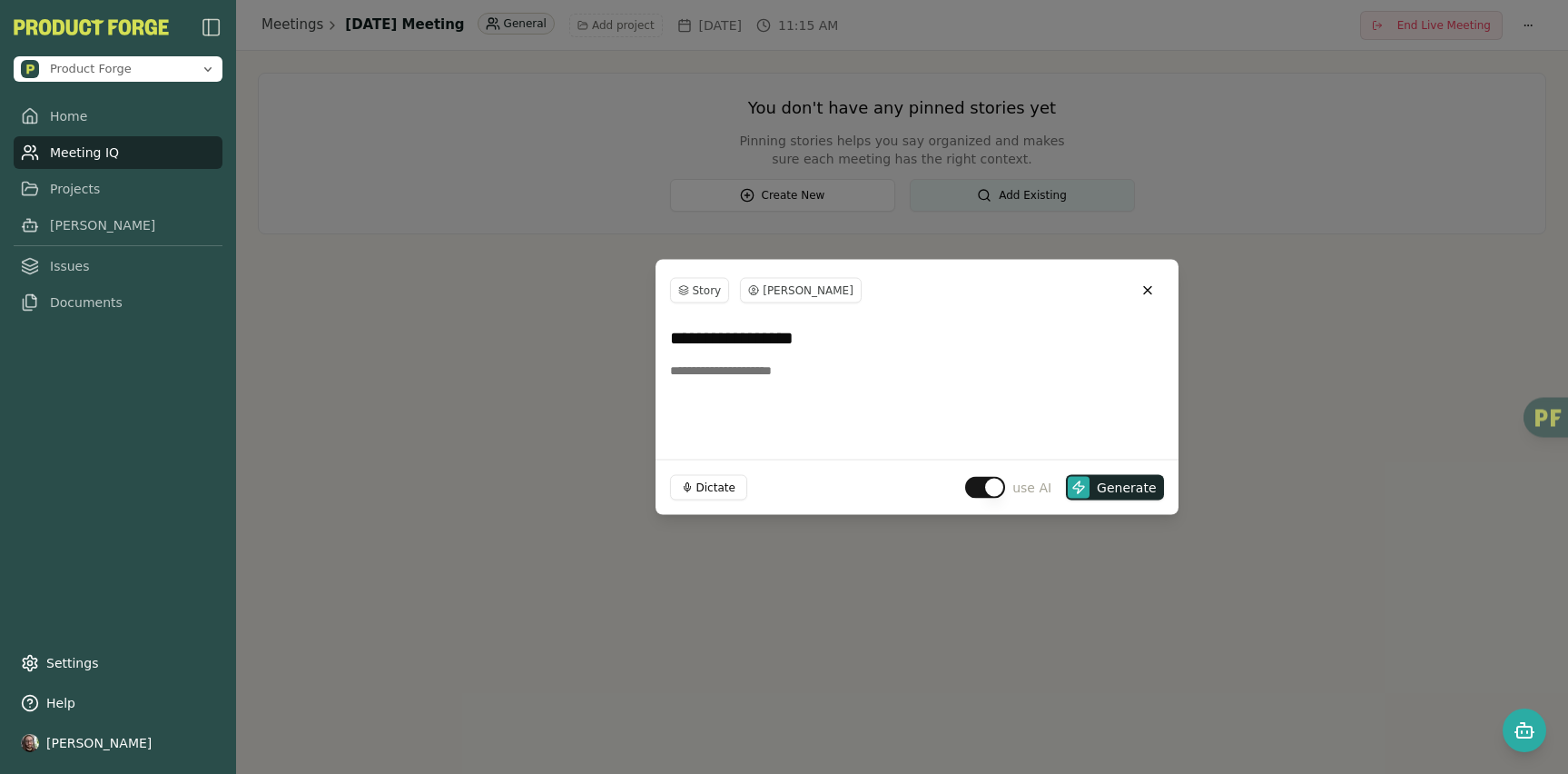
type input "**********"
click at [787, 386] on textarea at bounding box center [917, 400] width 494 height 91
click at [998, 486] on button "button" at bounding box center [985, 487] width 40 height 22
click at [1128, 485] on span "Create" at bounding box center [1135, 487] width 42 height 18
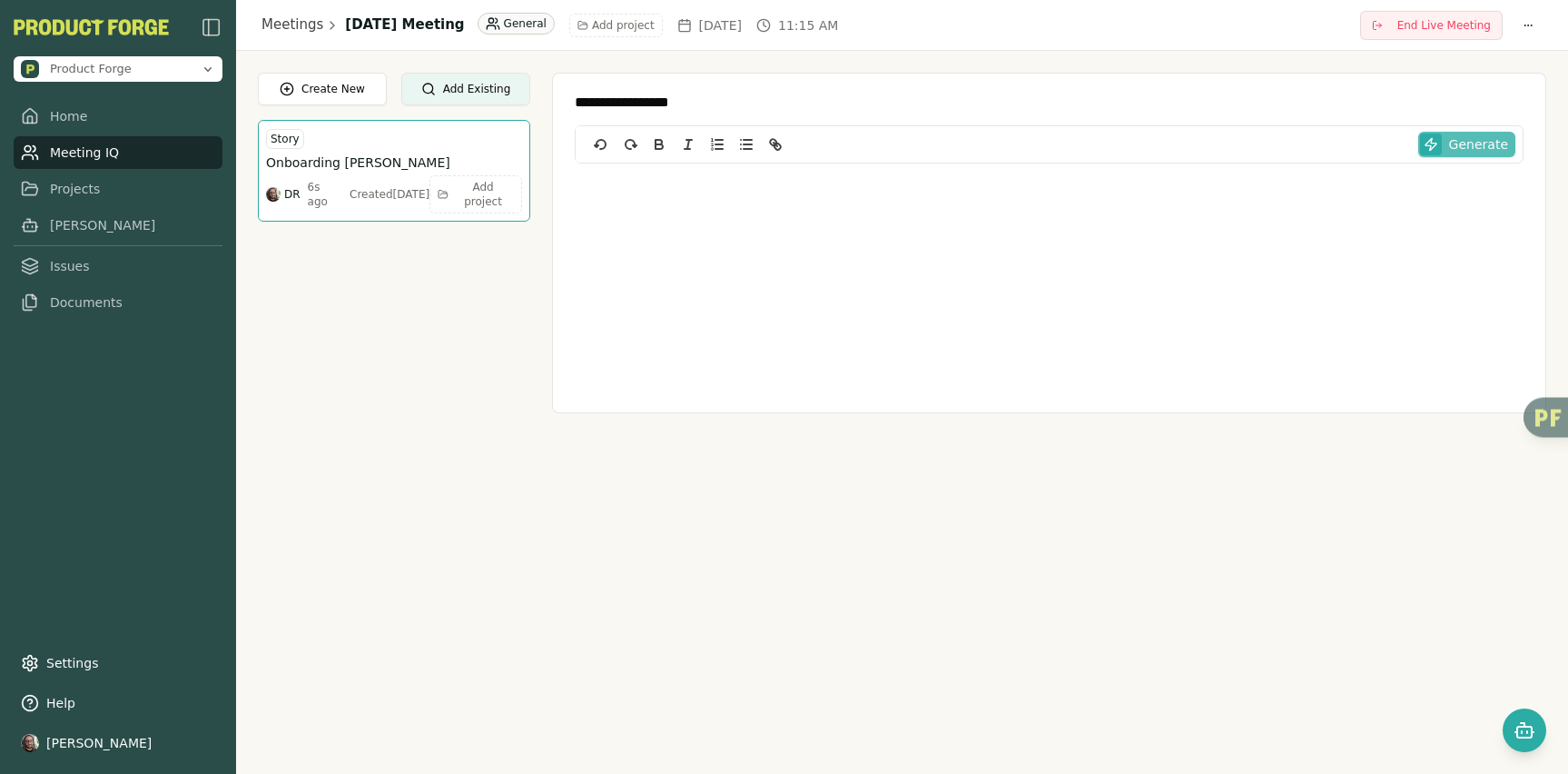
click at [1478, 144] on span "Generate" at bounding box center [1478, 144] width 59 height 18
type textarea "**********"
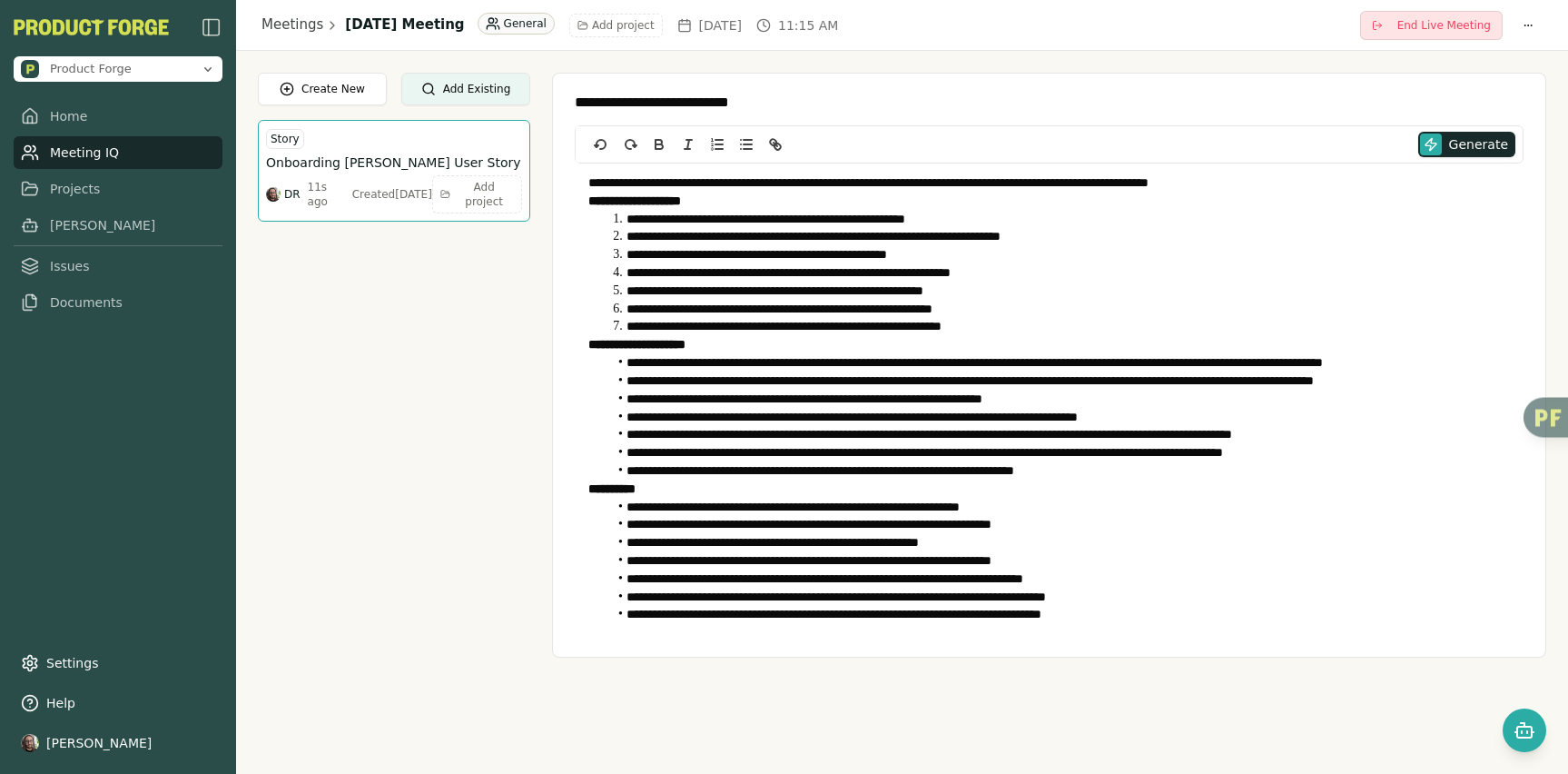
click at [1433, 25] on span "End Live Meeting" at bounding box center [1444, 25] width 93 height 14
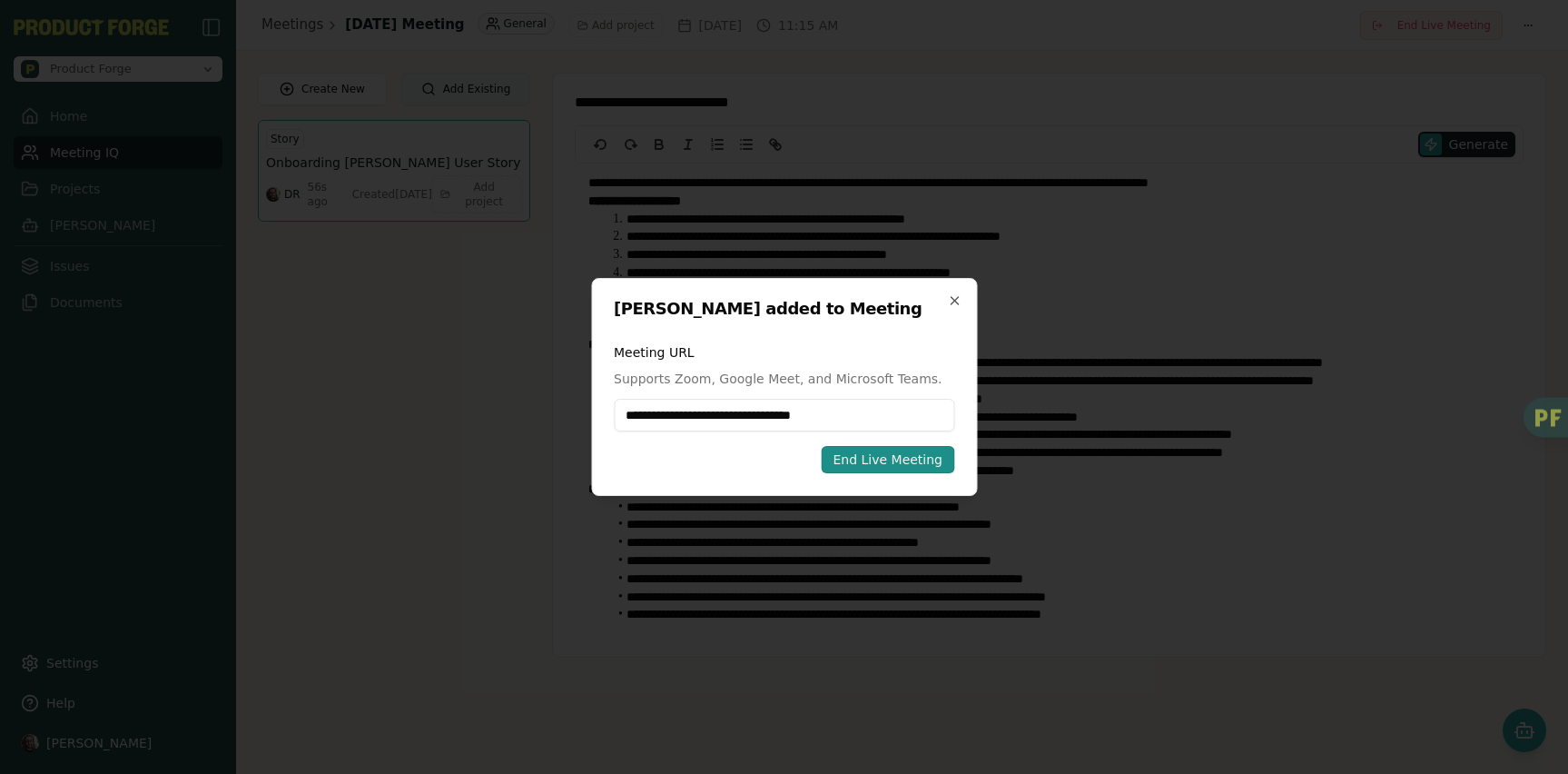
click at [874, 457] on div "End Live Meeting" at bounding box center [888, 459] width 110 height 18
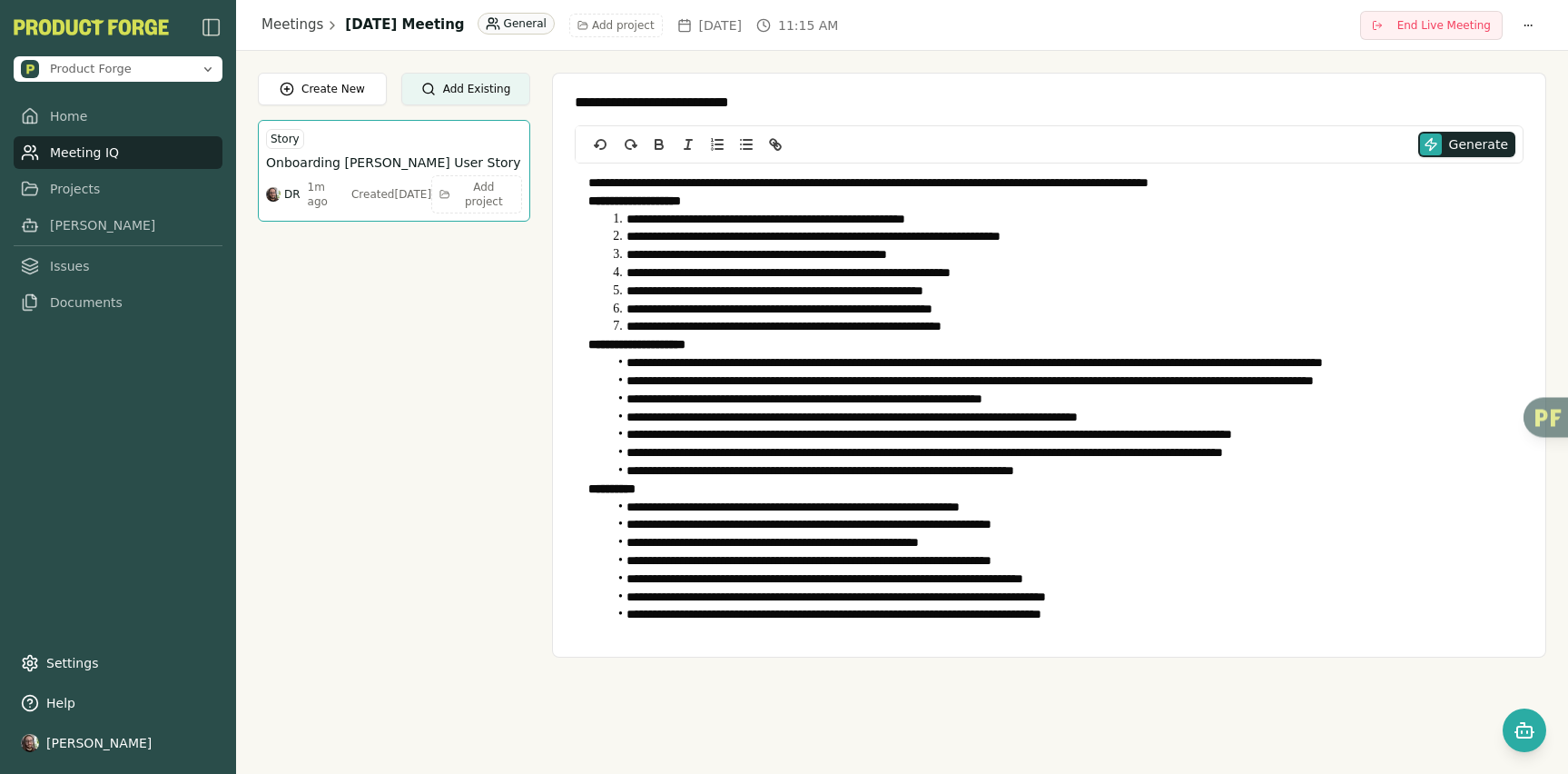
click at [826, 64] on div "**********" at bounding box center [902, 365] width 1331 height 629
click at [98, 149] on link "Meeting IQ" at bounding box center [118, 153] width 209 height 33
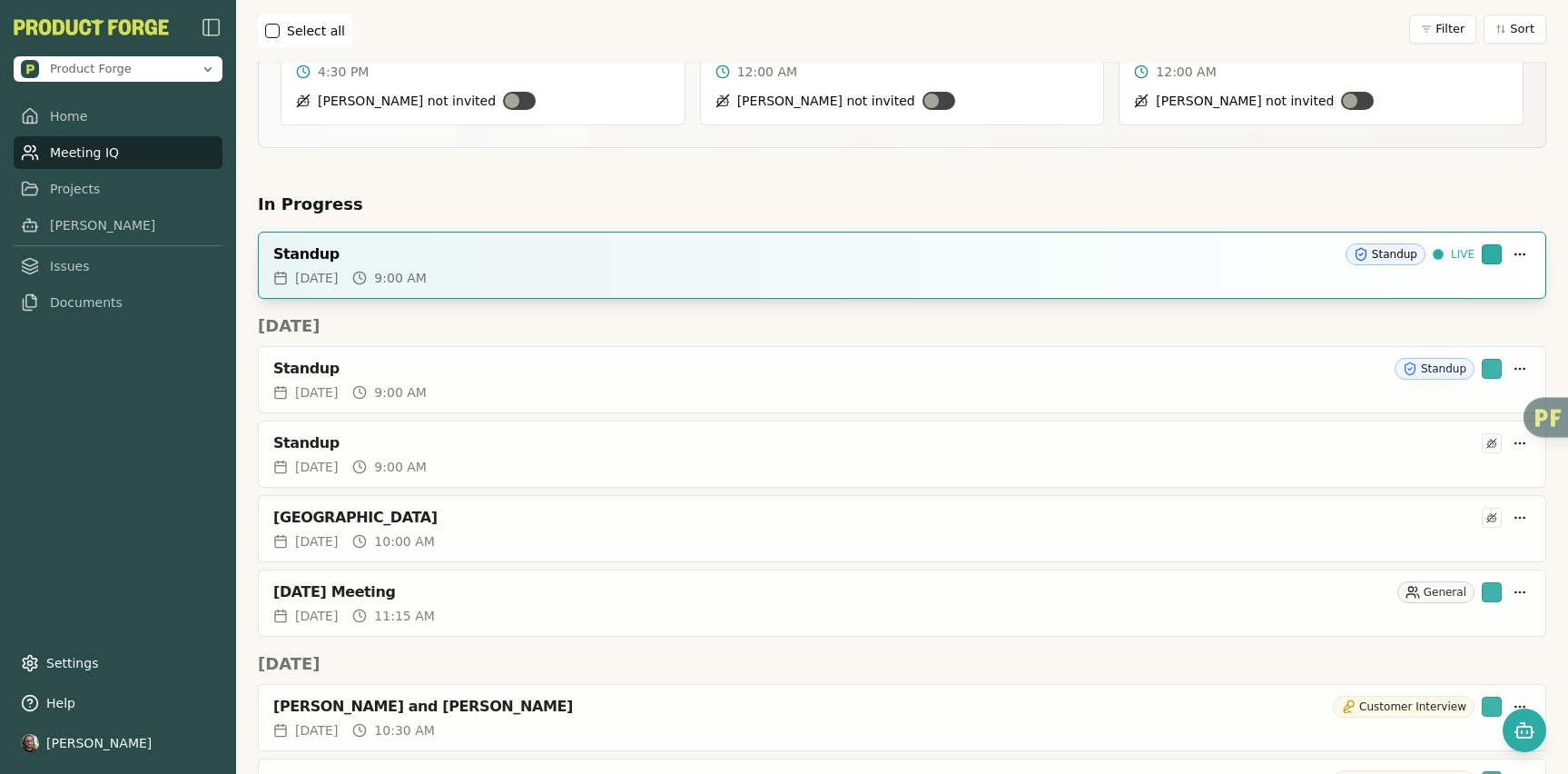
scroll to position [297, 0]
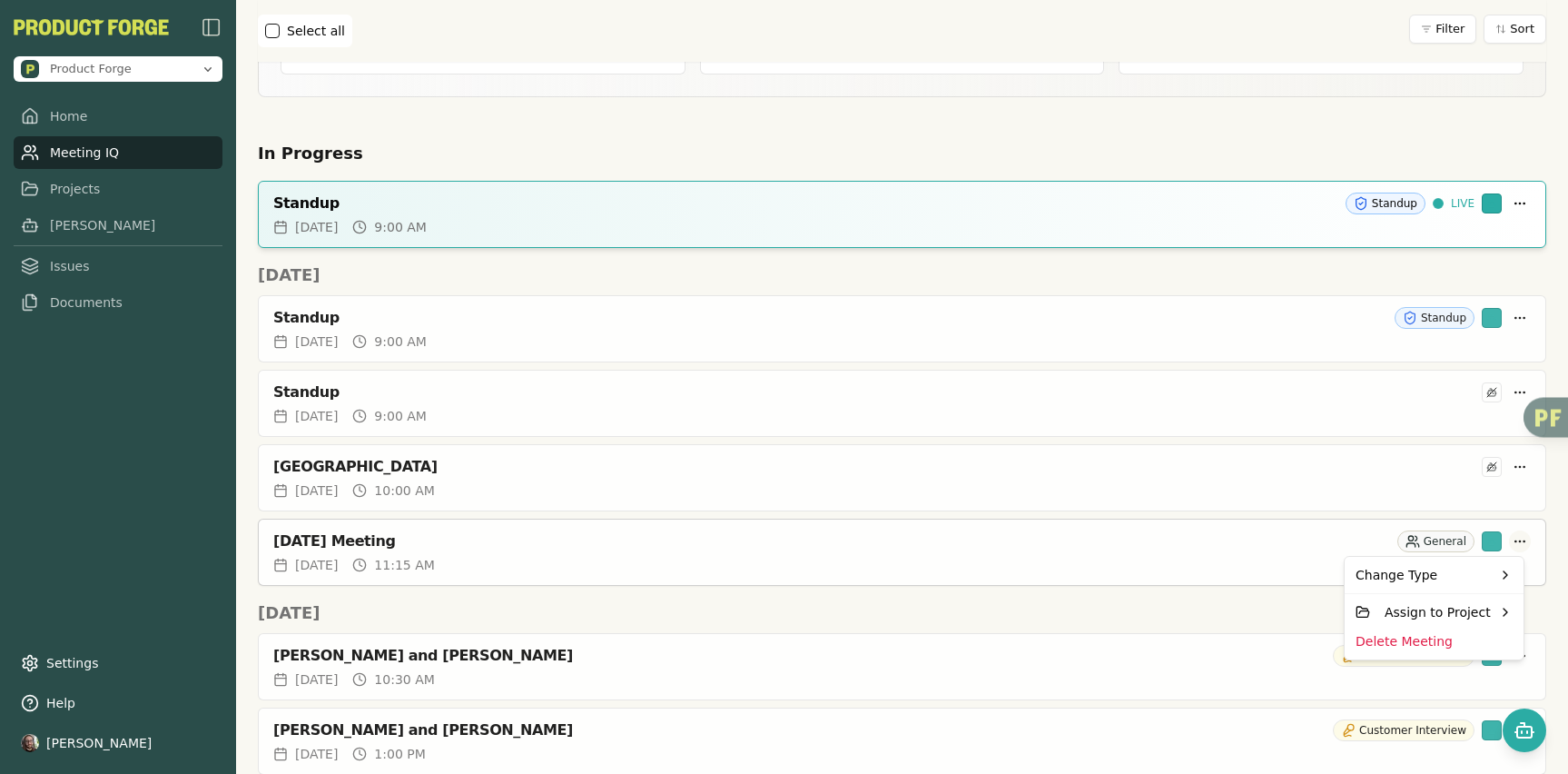
click at [1505, 537] on html "Product Forge Home Meeting IQ Projects Smith Issues Documents Settings Help Dav…" at bounding box center [784, 387] width 1568 height 774
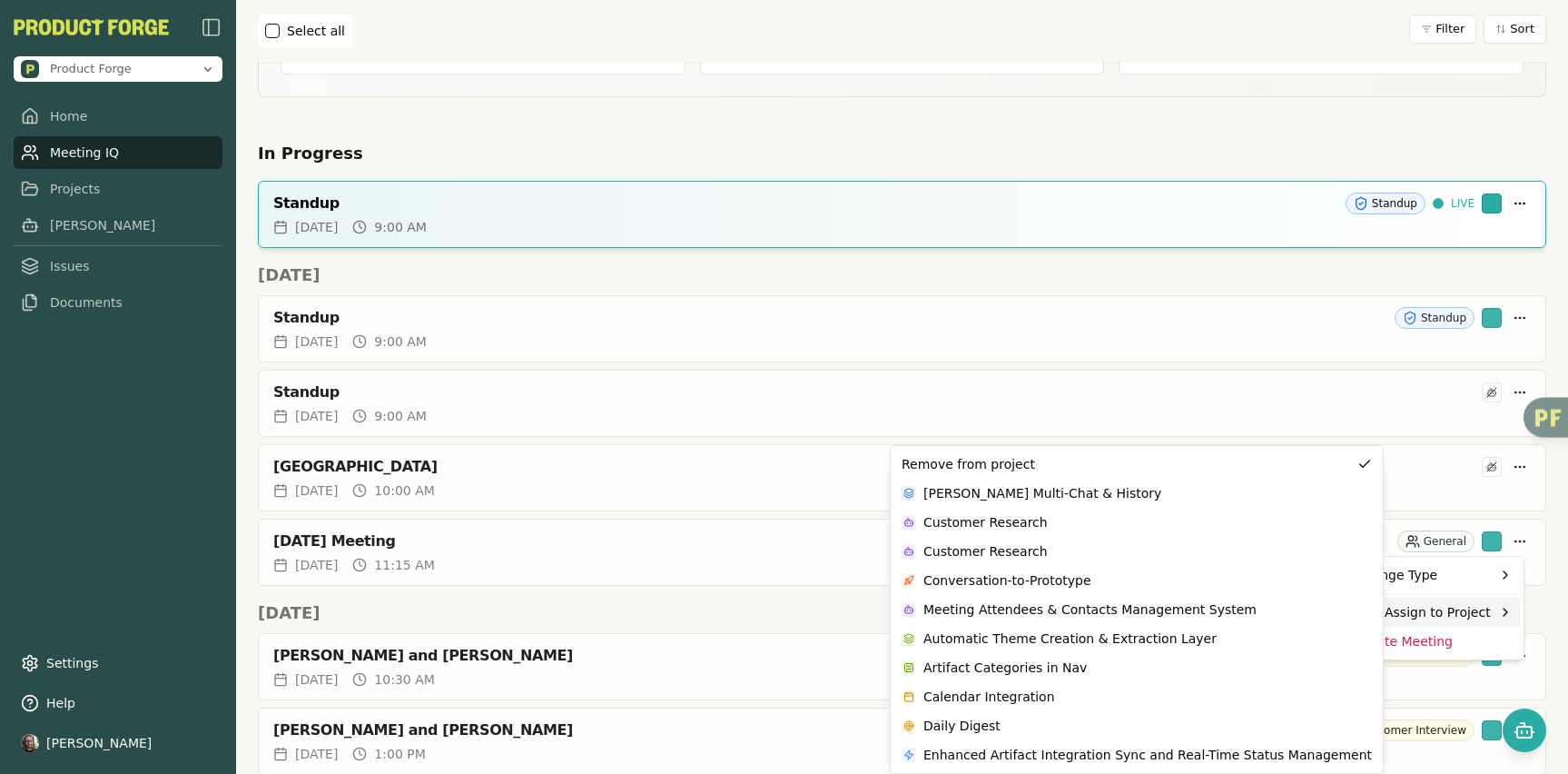
click at [808, 606] on html "Product Forge Home Meeting IQ Projects Smith Issues Documents Settings Help Dav…" at bounding box center [784, 387] width 1568 height 774
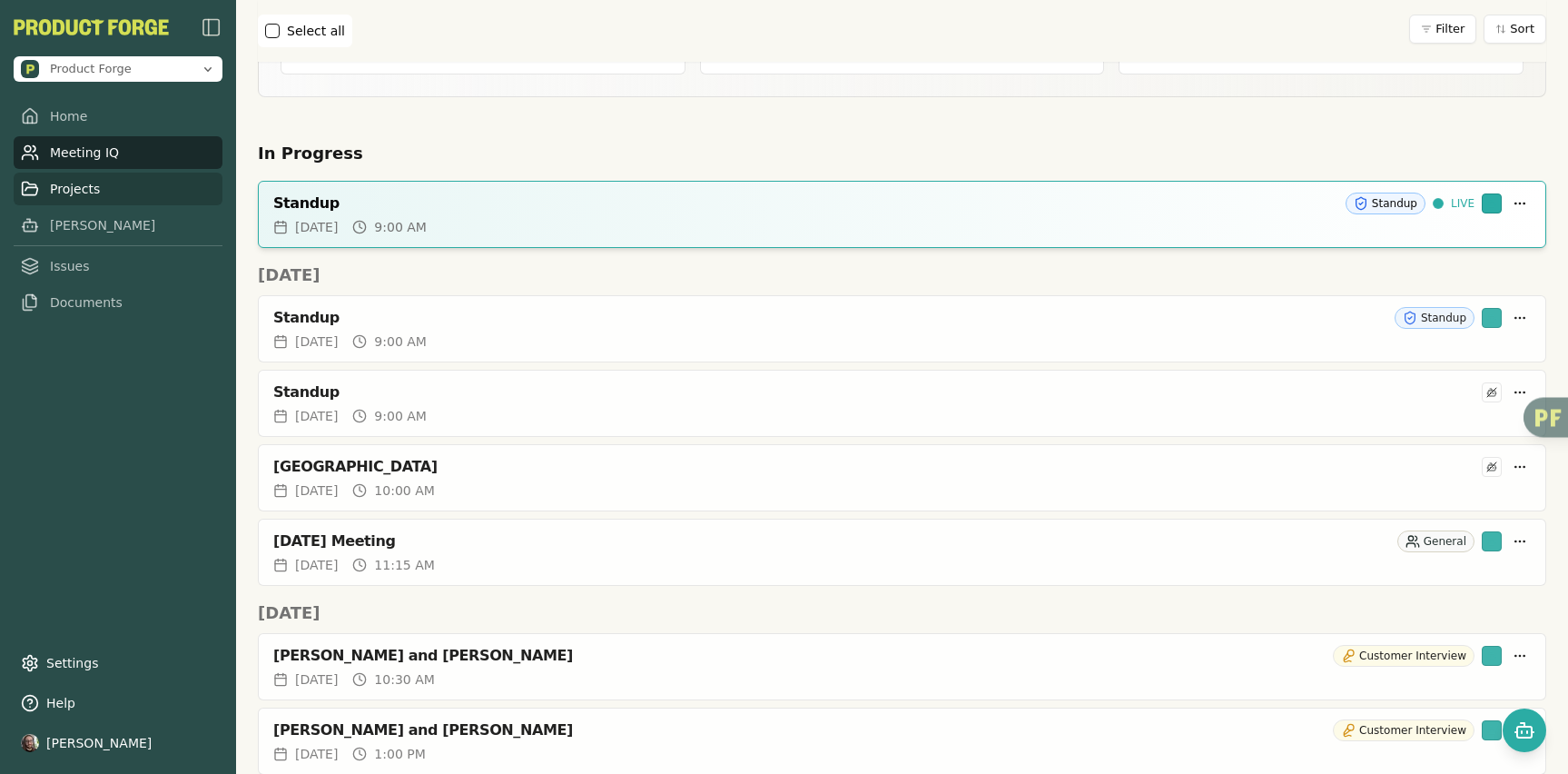
click at [110, 191] on link "Projects" at bounding box center [118, 189] width 209 height 33
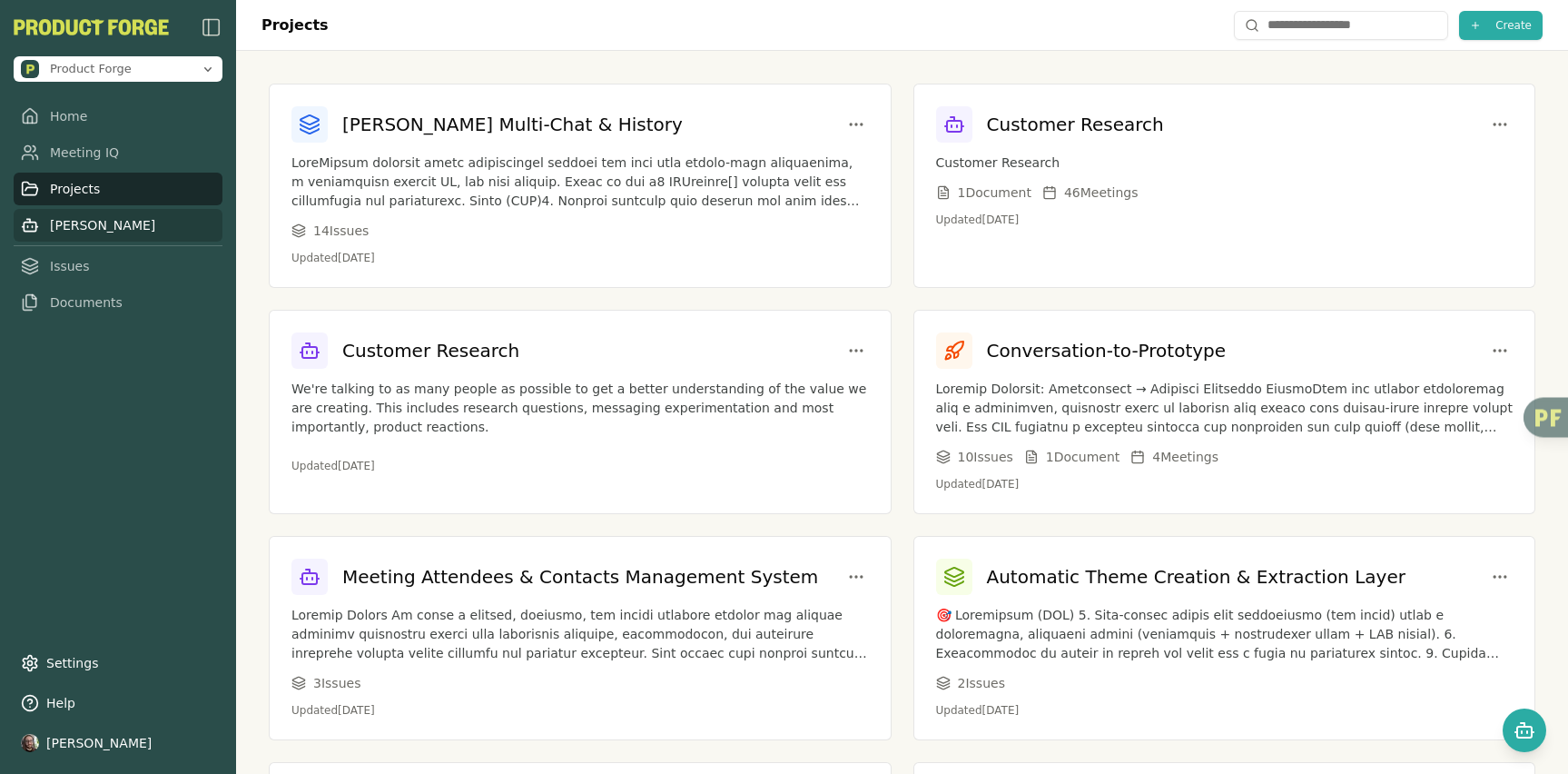
click at [70, 227] on link "[PERSON_NAME]" at bounding box center [118, 225] width 209 height 33
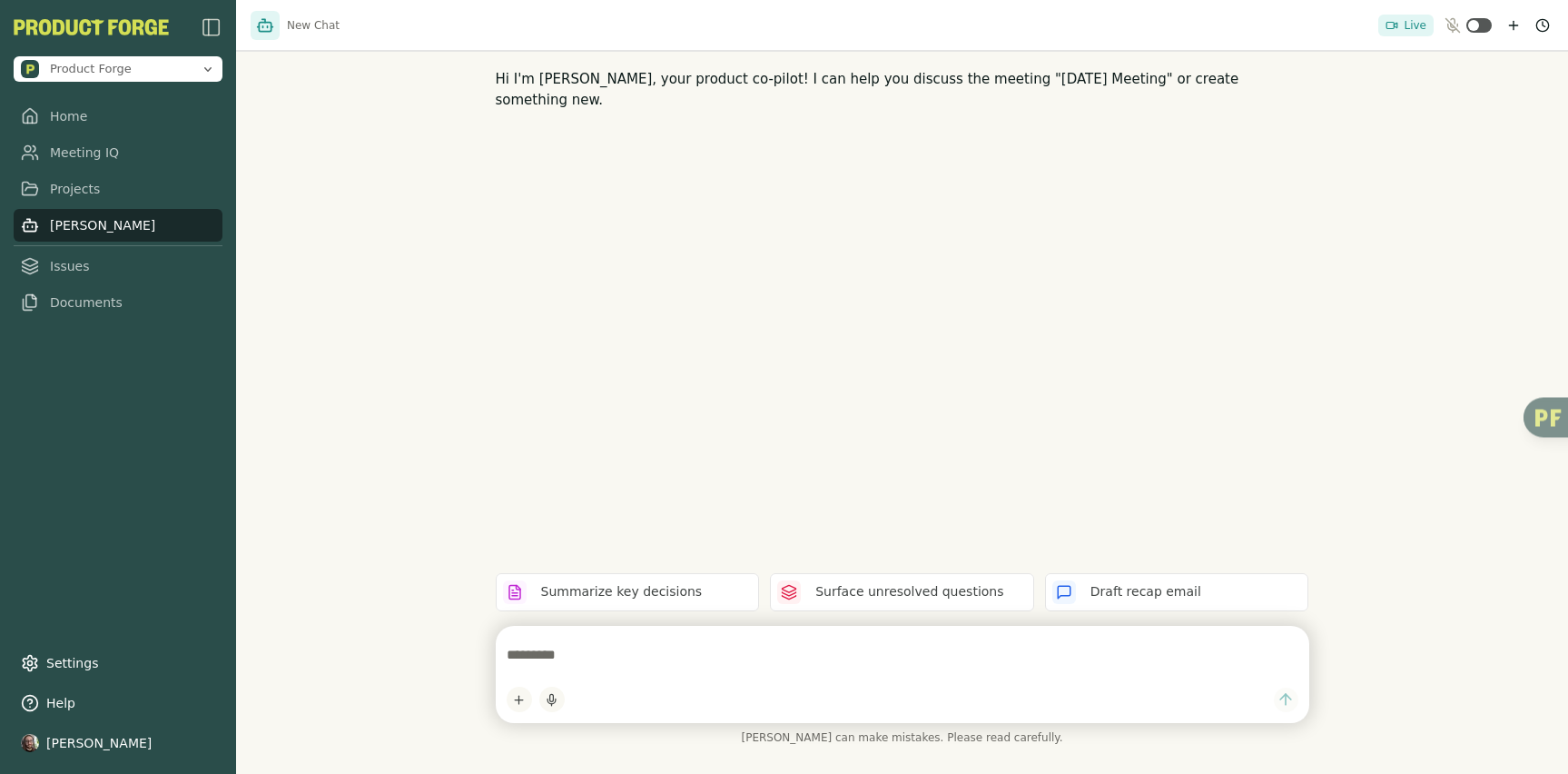
click at [567, 655] on textarea at bounding box center [903, 654] width 792 height 37
click at [571, 653] on textarea at bounding box center [903, 654] width 792 height 37
click at [524, 696] on html "Product Forge Home Meeting IQ Projects Smith Issues Documents Settings Help Dav…" at bounding box center [784, 387] width 1568 height 774
click at [580, 661] on div "Add Context" at bounding box center [571, 664] width 122 height 29
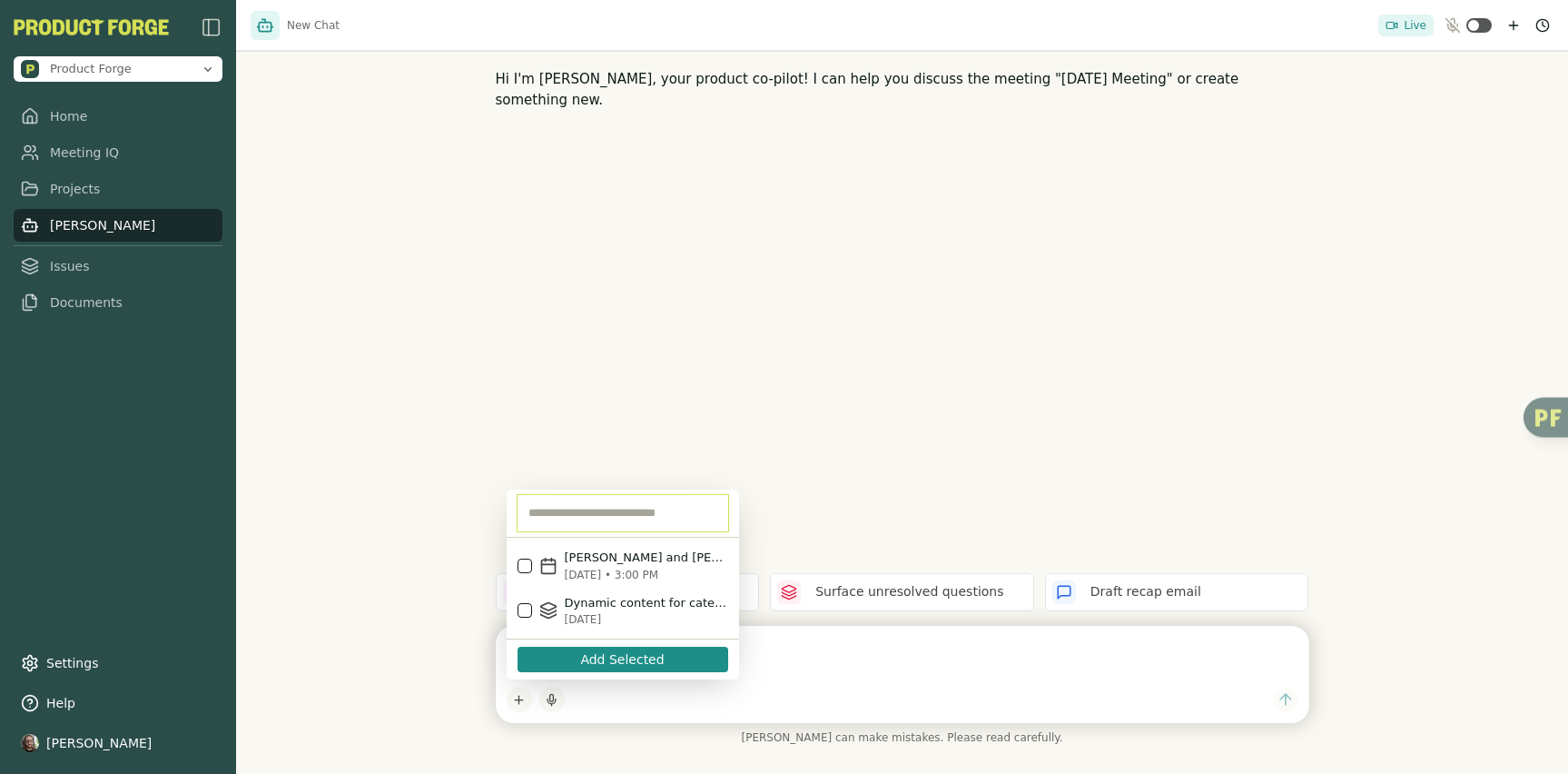
click at [578, 512] on input "text" at bounding box center [623, 513] width 211 height 37
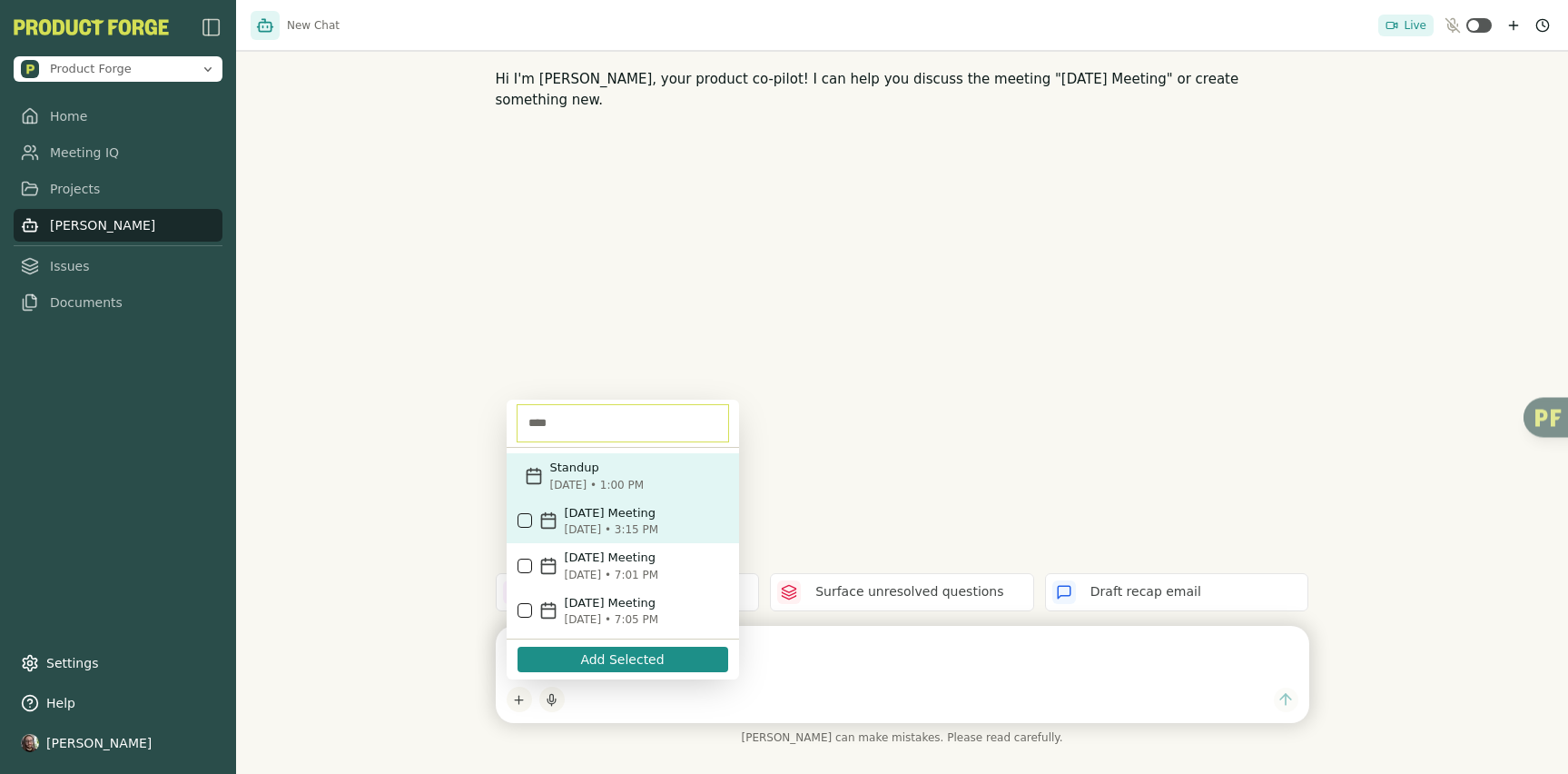
type input "****"
click at [615, 517] on p "September 17, 2025 Meeting" at bounding box center [645, 513] width 163 height 18
click at [822, 668] on textarea at bounding box center [903, 654] width 792 height 37
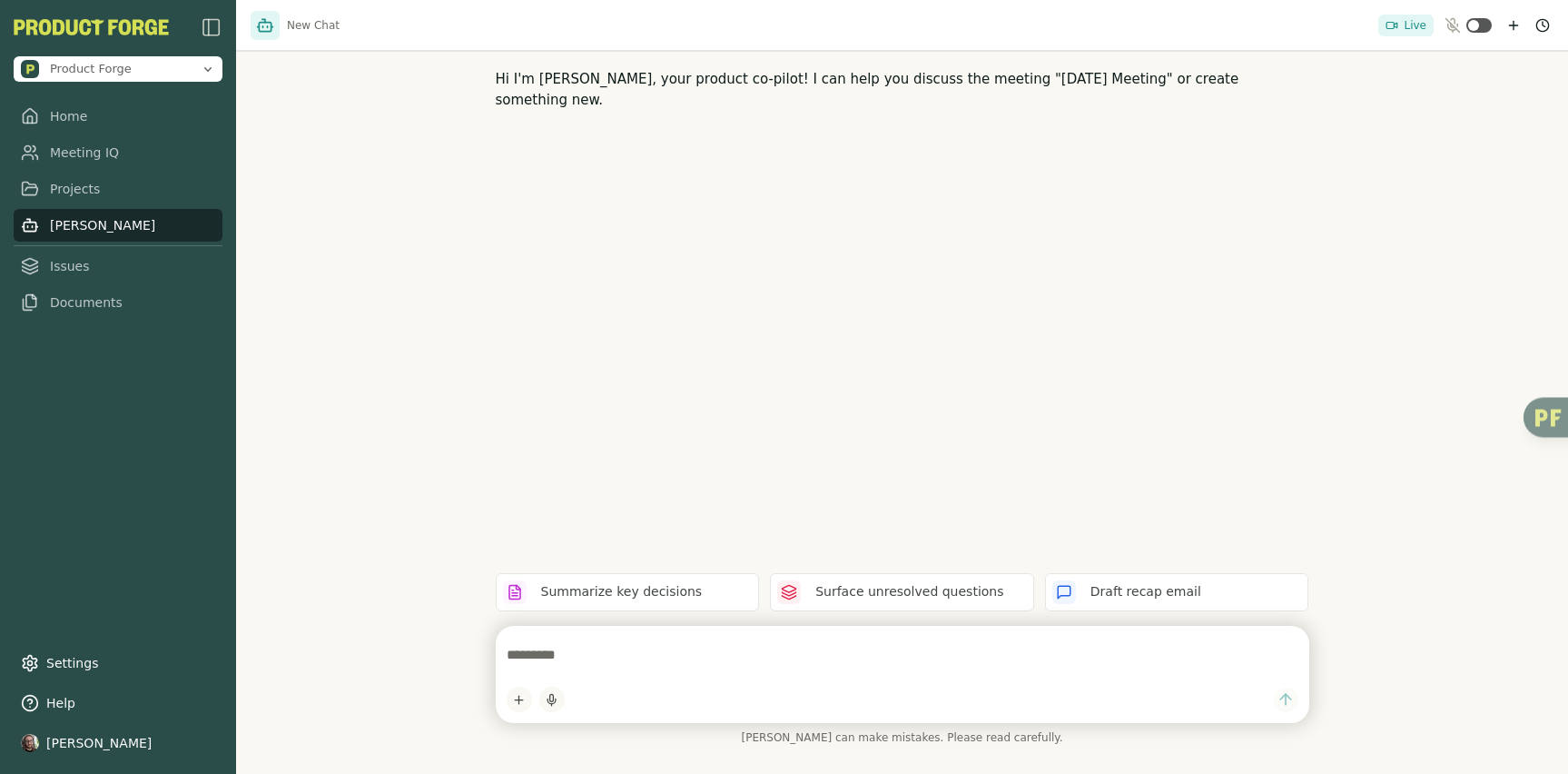
click at [700, 669] on textarea at bounding box center [903, 654] width 792 height 37
click at [514, 700] on html "Product Forge Home Meeting IQ Projects Smith Issues Documents Settings Help Dav…" at bounding box center [784, 387] width 1568 height 774
click at [694, 671] on html "Product Forge Home Meeting IQ Projects Smith Issues Documents Settings Help Dav…" at bounding box center [784, 387] width 1568 height 774
click at [662, 661] on textarea at bounding box center [903, 654] width 792 height 37
type textarea "**********"
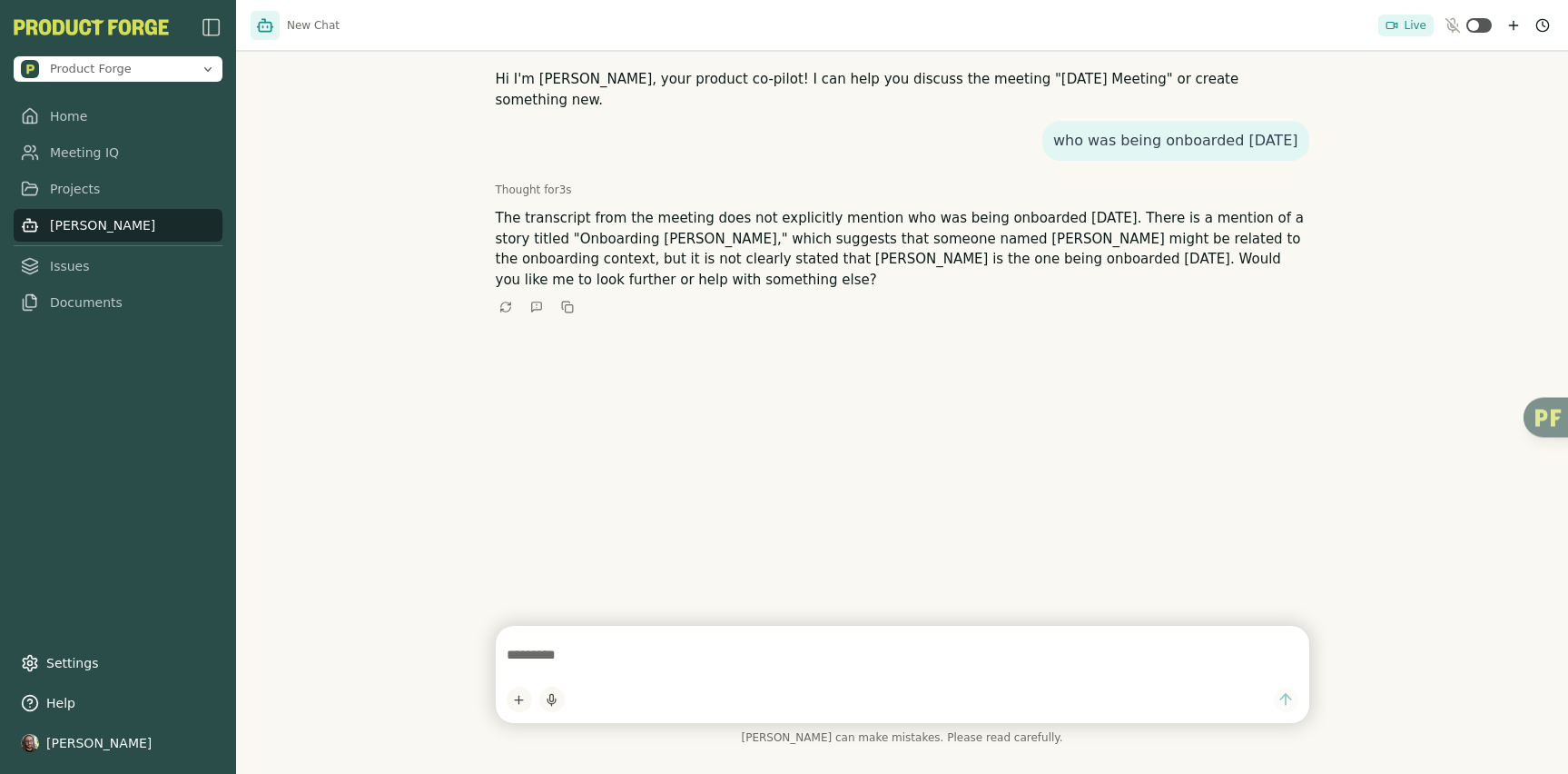
click at [579, 665] on textarea at bounding box center [903, 654] width 792 height 37
click at [75, 265] on link "Issues" at bounding box center [118, 266] width 209 height 33
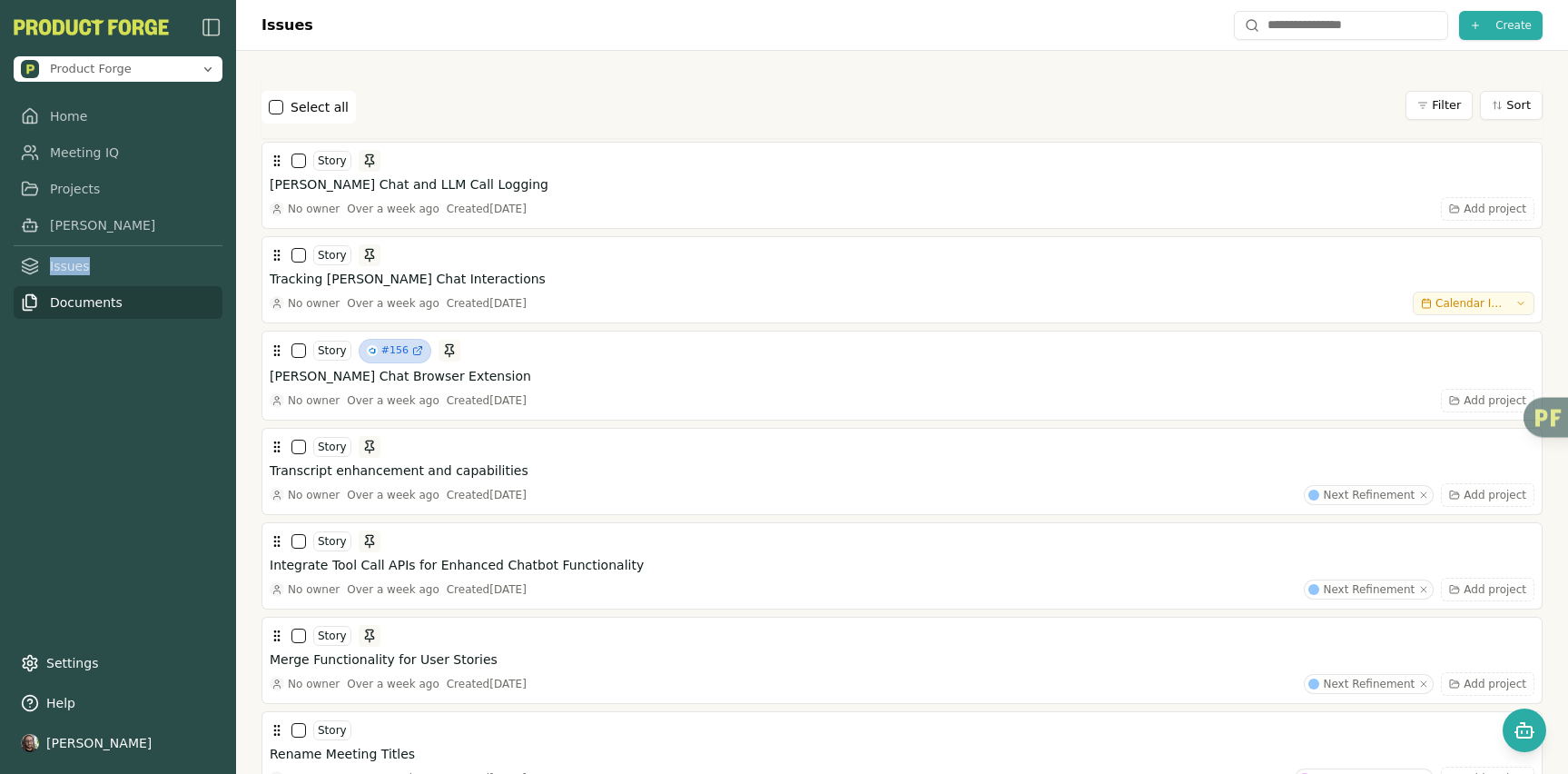
click at [81, 303] on link "Documents" at bounding box center [118, 302] width 209 height 33
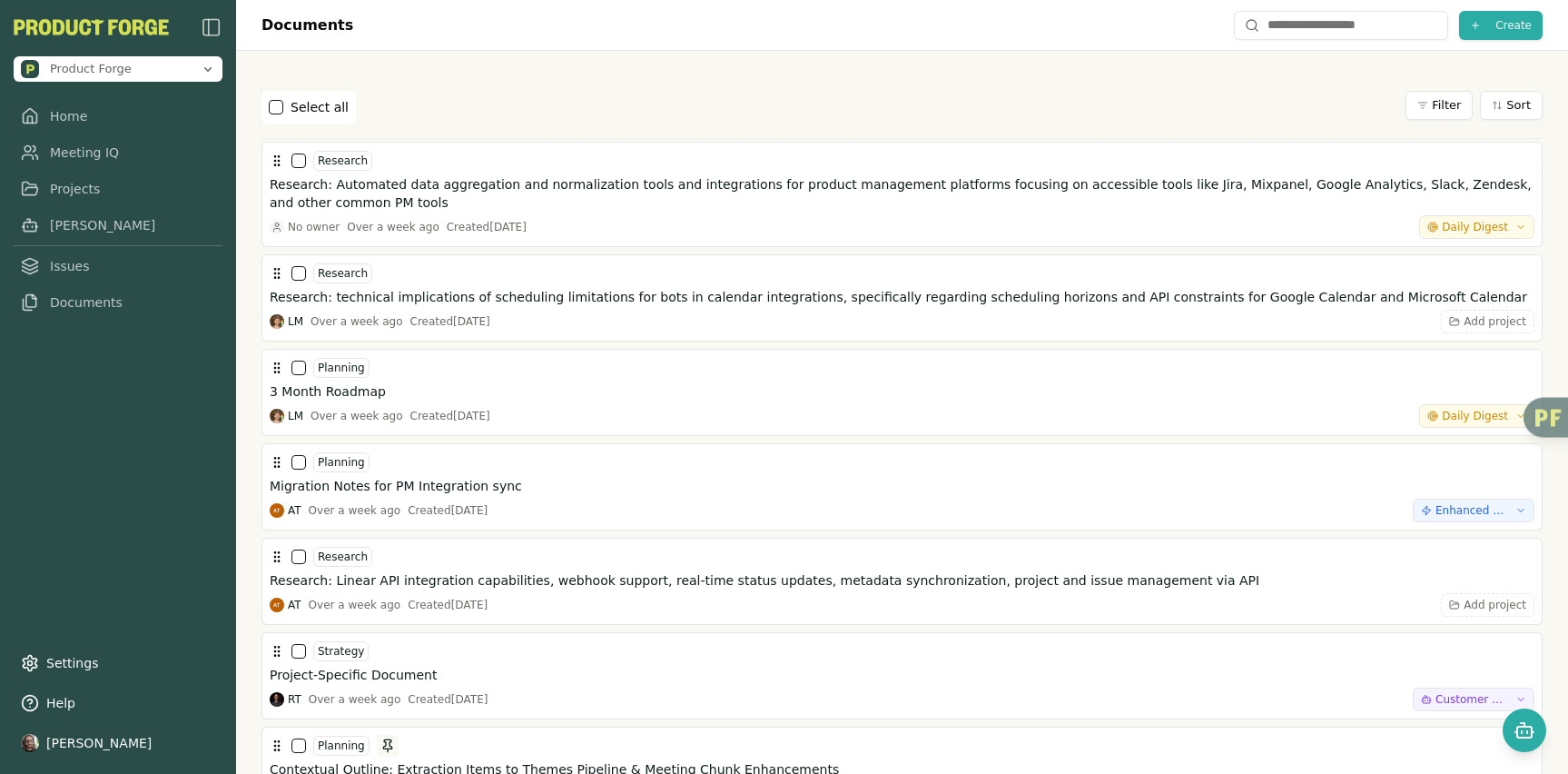
click at [468, 111] on div "Select all Filter Sort" at bounding box center [901, 107] width 1281 height 33
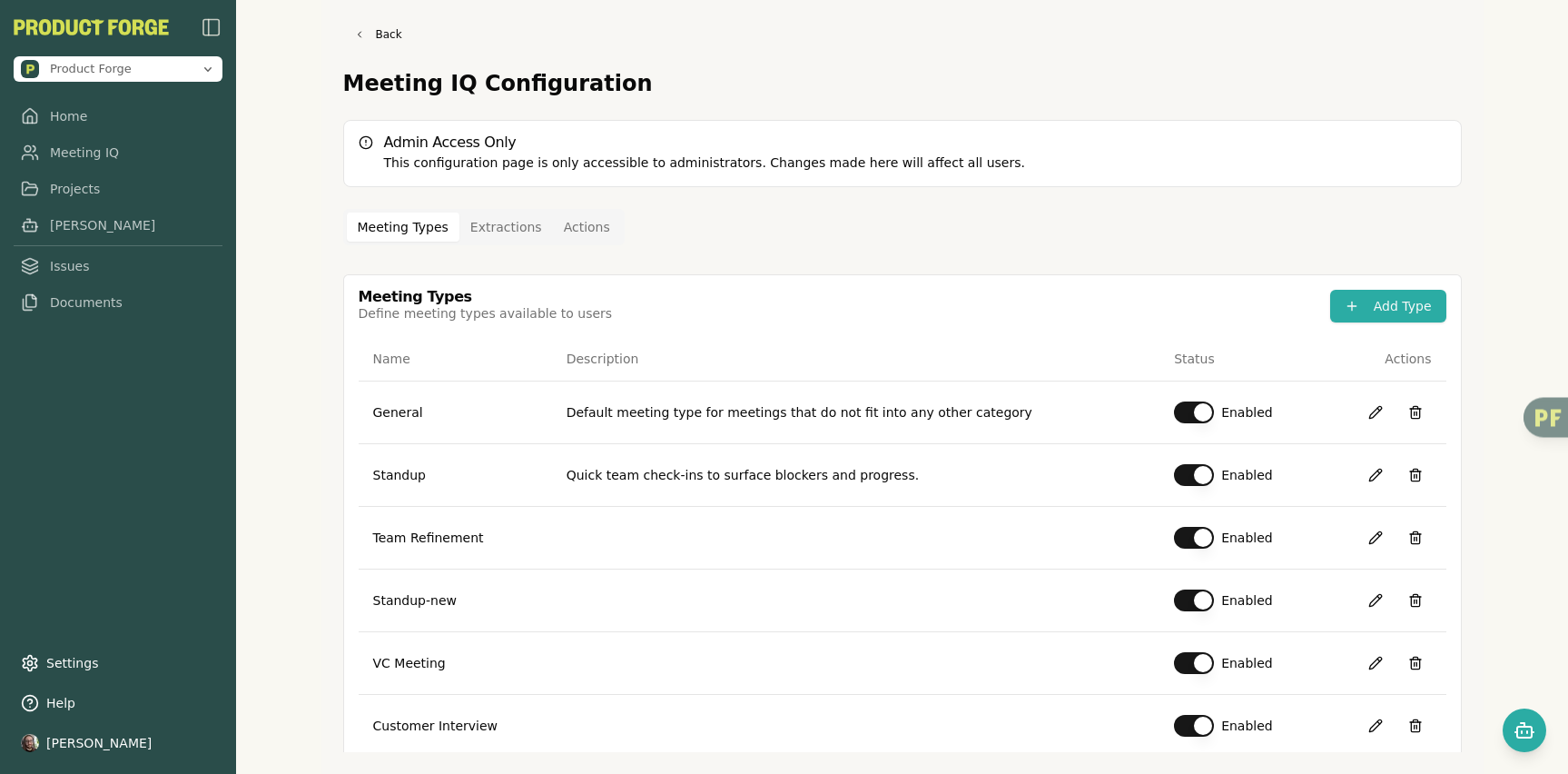
click at [490, 230] on button "Extractions" at bounding box center [506, 226] width 93 height 29
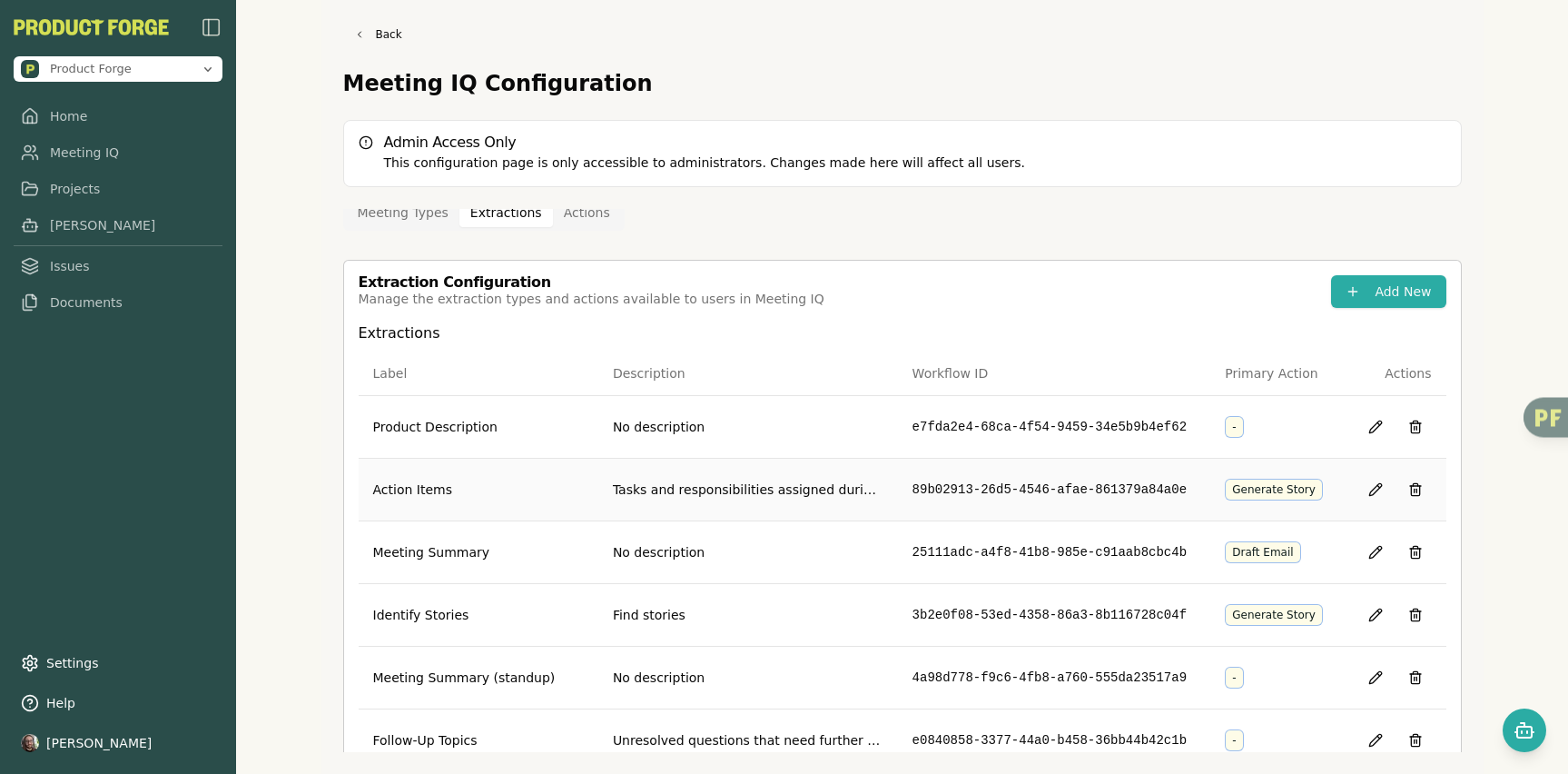
scroll to position [17, 0]
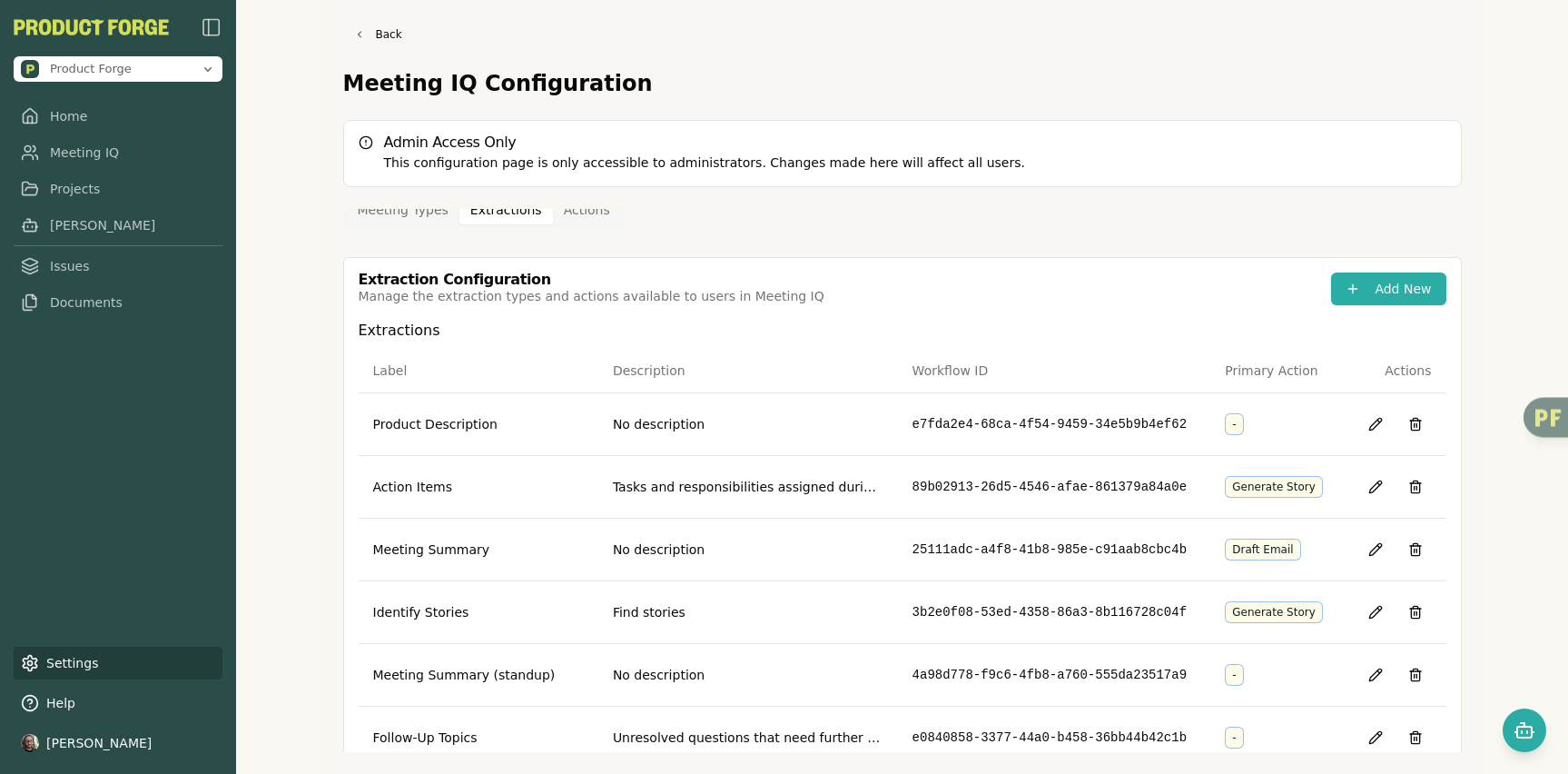
click at [79, 658] on link "Settings" at bounding box center [118, 663] width 209 height 33
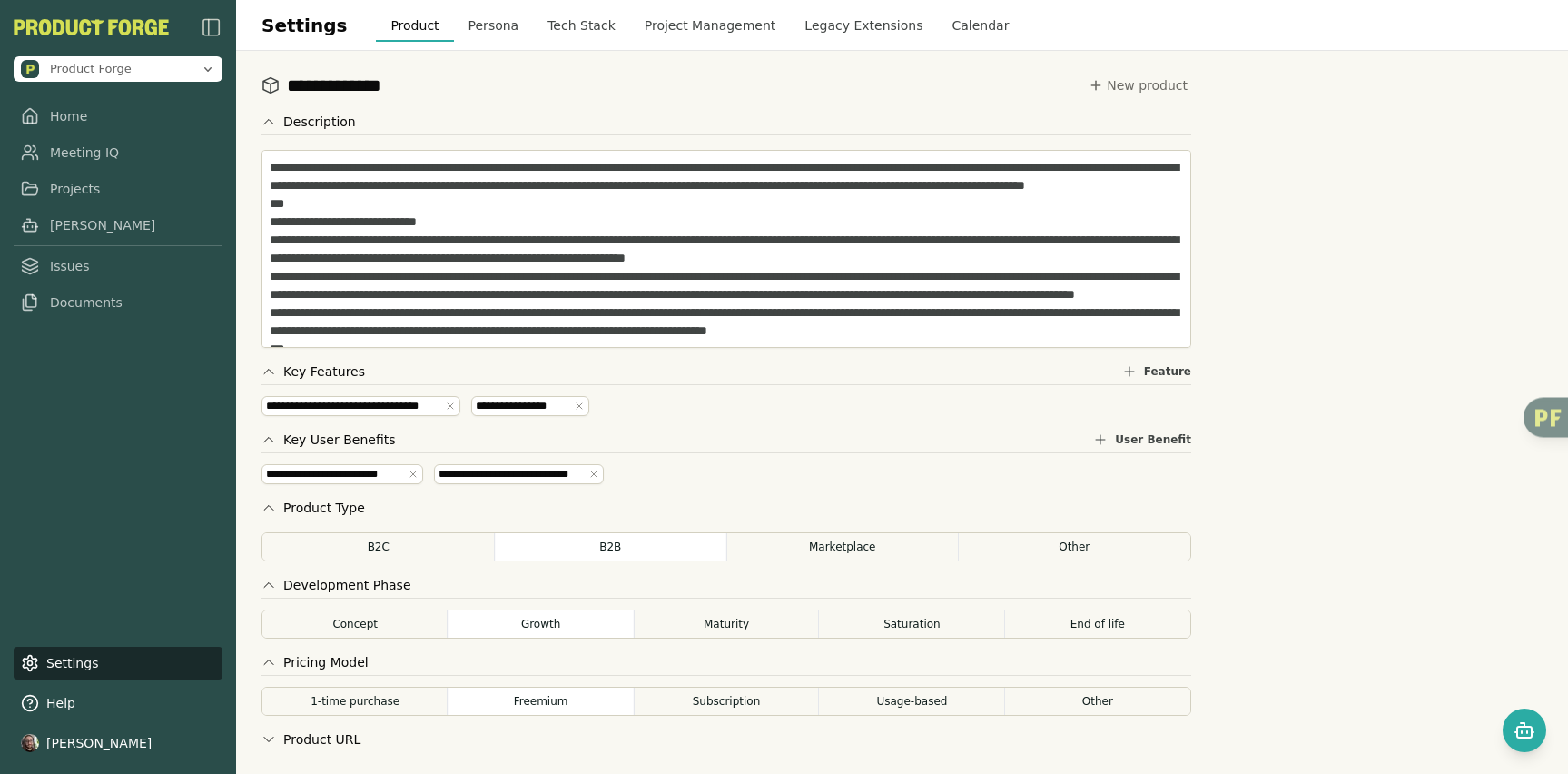
click at [937, 38] on button "Calendar" at bounding box center [980, 25] width 87 height 33
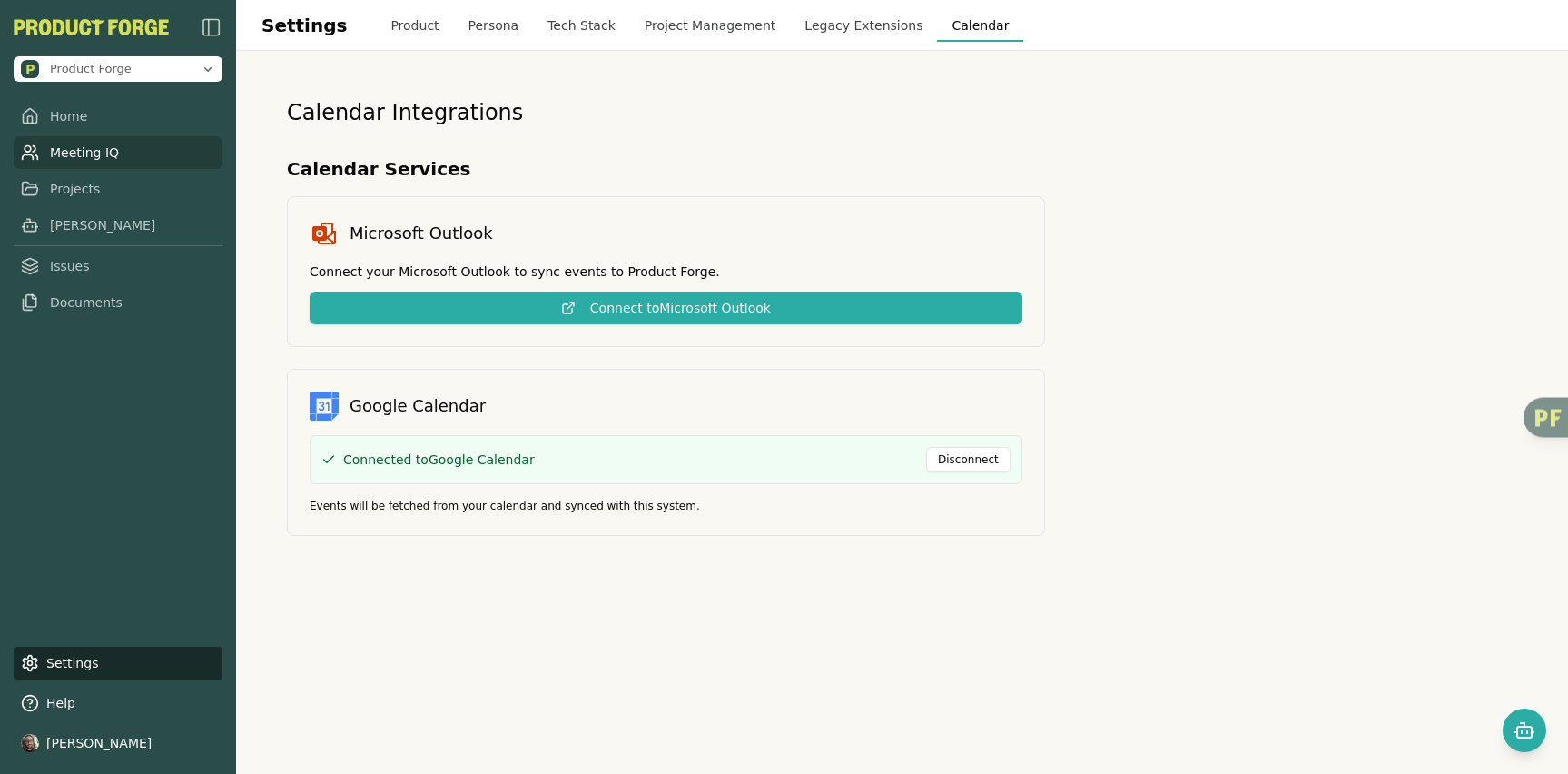
click at [96, 152] on link "Meeting IQ" at bounding box center [118, 153] width 209 height 33
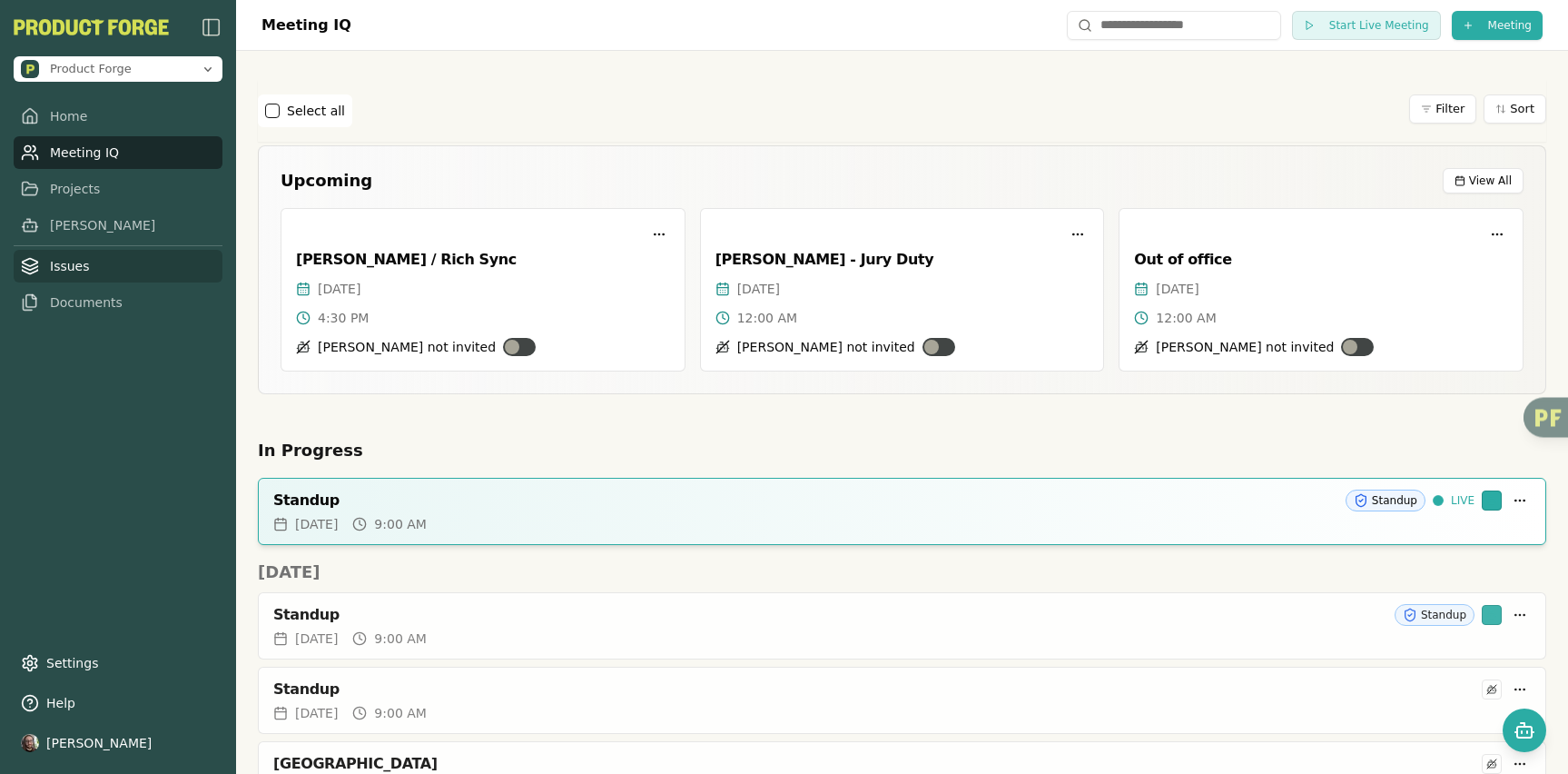
click at [82, 261] on link "Issues" at bounding box center [118, 266] width 209 height 33
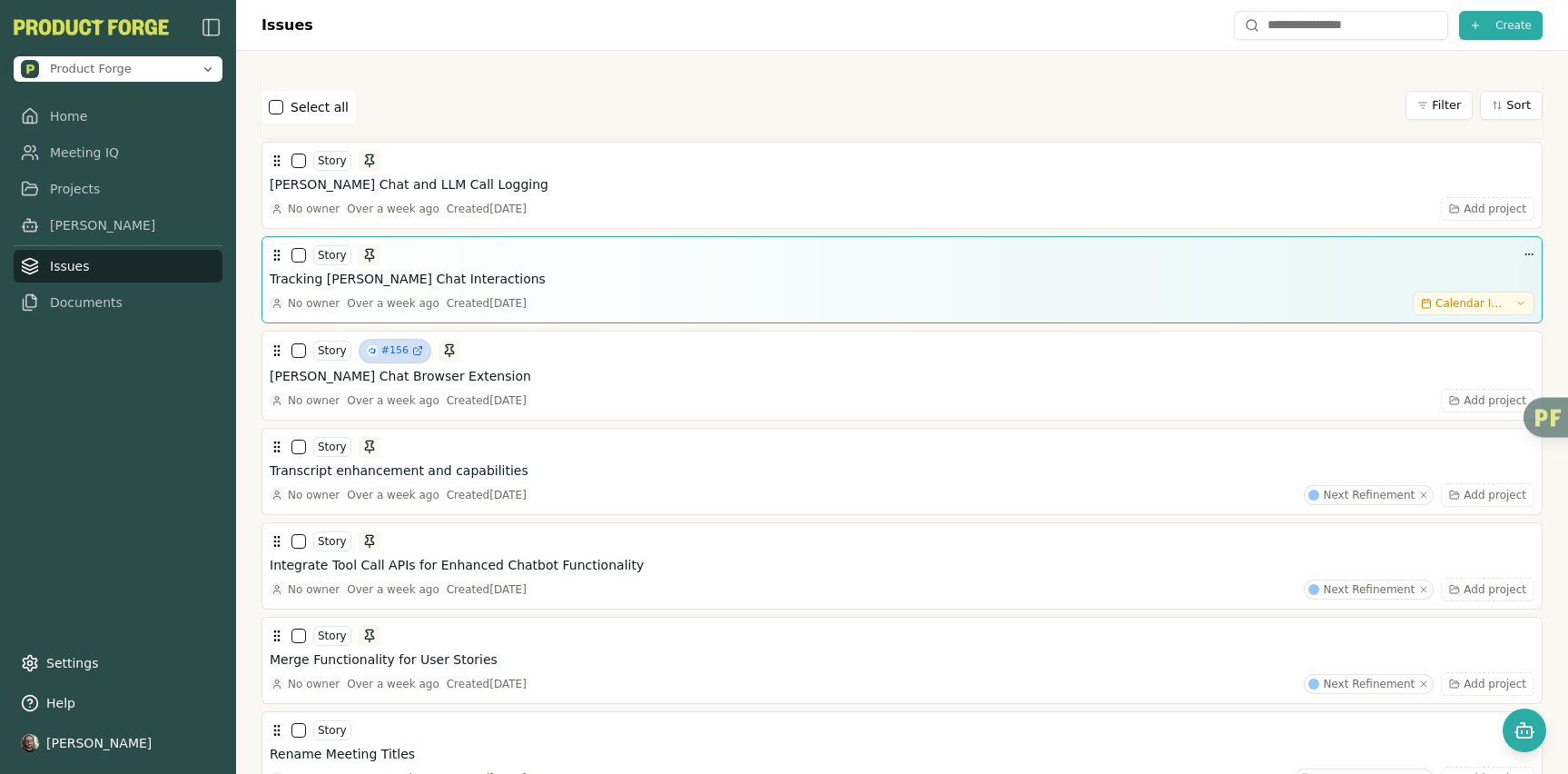
click at [466, 272] on div "Tracking Smith Chat Interactions" at bounding box center [902, 278] width 1265 height 18
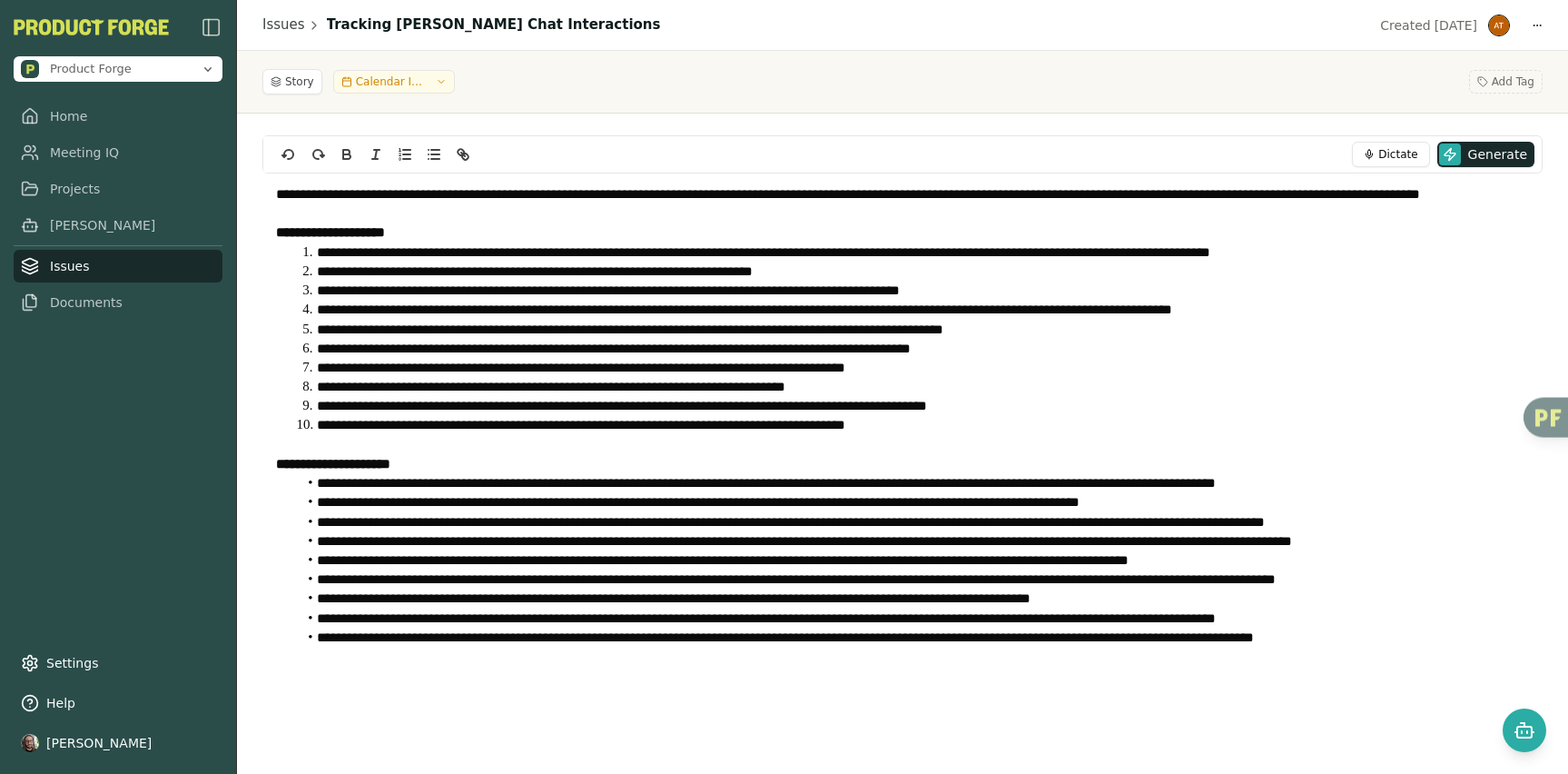
click at [813, 624] on li "**********" at bounding box center [913, 618] width 1233 height 19
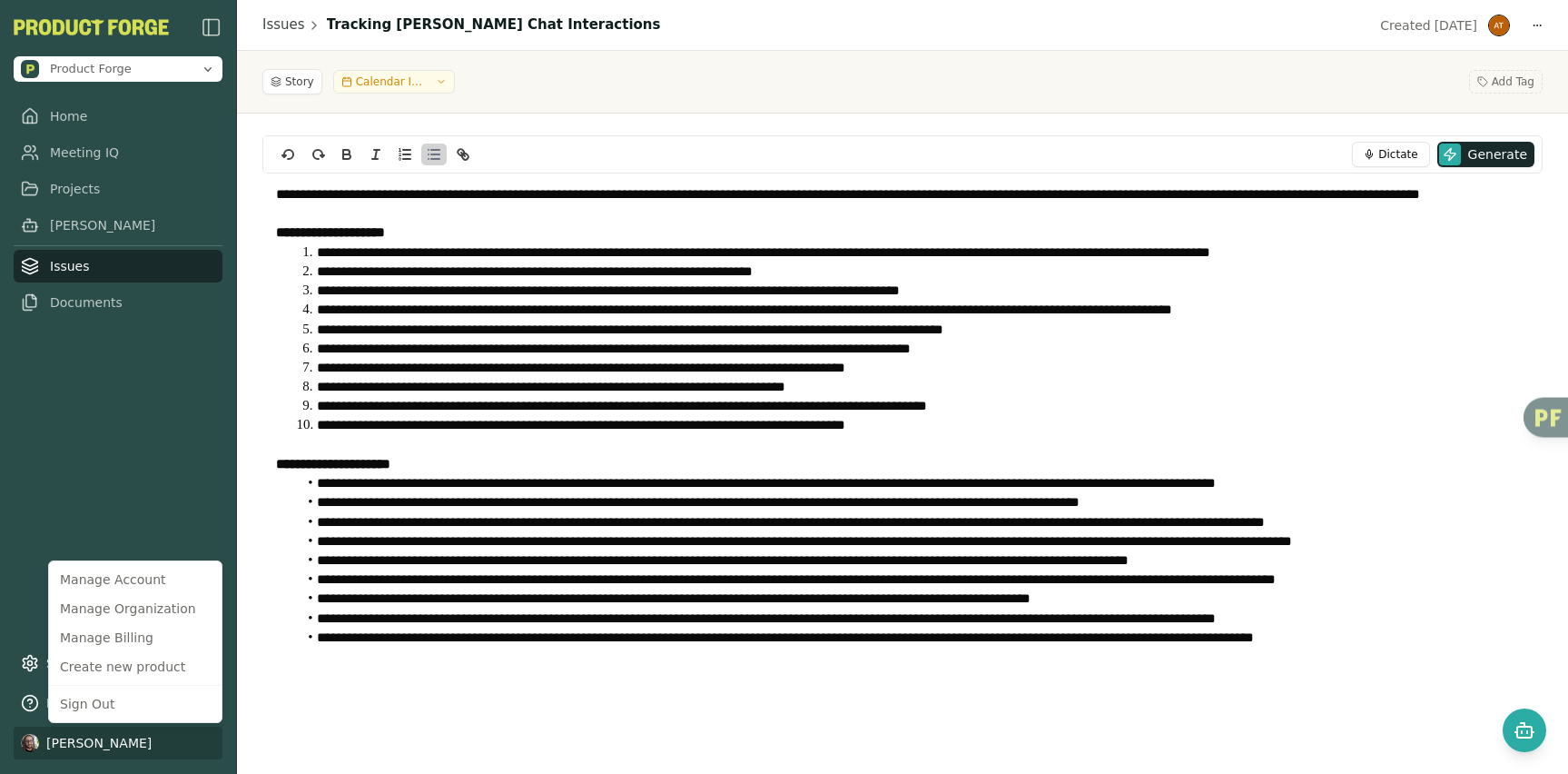
click at [90, 734] on html "**********" at bounding box center [784, 387] width 1568 height 774
click at [117, 634] on div "Manage Billing" at bounding box center [135, 637] width 165 height 29
